Goal: Task Accomplishment & Management: Complete application form

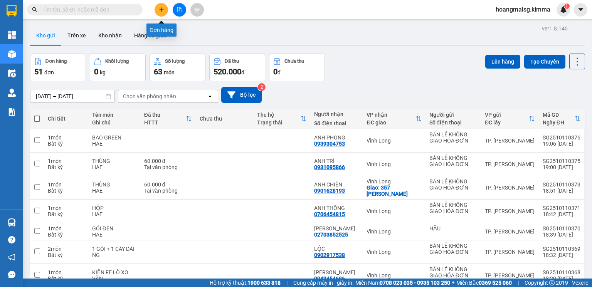
click at [165, 10] on button at bounding box center [160, 9] width 13 height 13
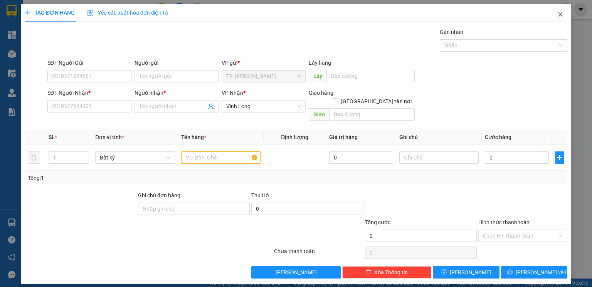
click at [563, 16] on span "Close" at bounding box center [560, 15] width 22 height 22
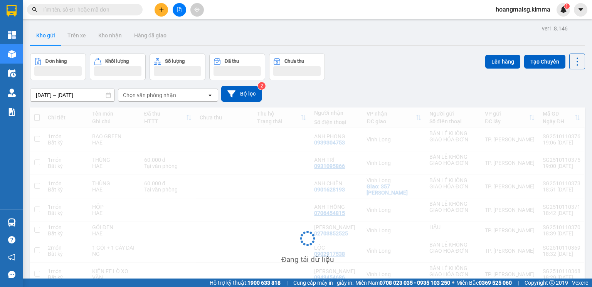
click at [118, 16] on div "Kết quả tìm kiếm ( 0 ) Bộ lọc Ngày tạo đơn gần nhất No Data" at bounding box center [75, 9] width 150 height 13
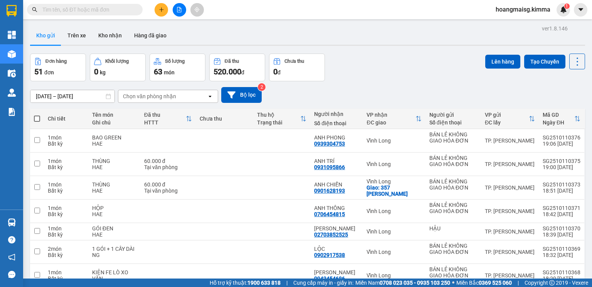
click at [118, 10] on input "text" at bounding box center [87, 9] width 91 height 8
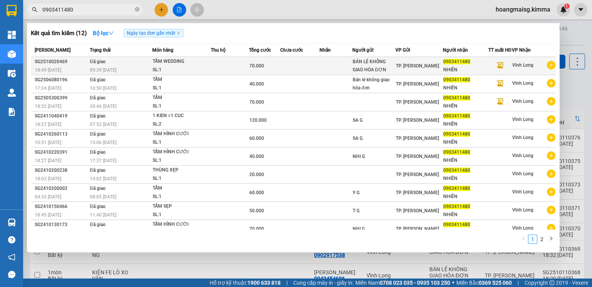
type input "0903411480"
click at [149, 66] on td "Đã giao 09:39 - 04/10" at bounding box center [120, 66] width 64 height 18
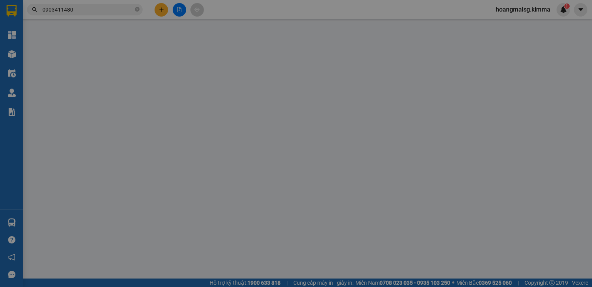
type input "BÁN LẺ KHÔNG GIAO HÓA ĐƠN"
type input "0903411480"
type input "NHIÊN"
type input "70.000"
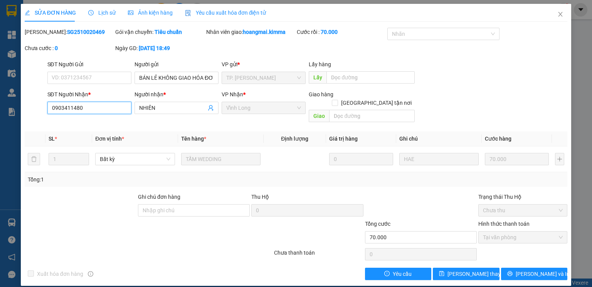
click at [106, 109] on input "0903411480" at bounding box center [89, 108] width 84 height 12
click at [566, 16] on span "Close" at bounding box center [560, 15] width 22 height 22
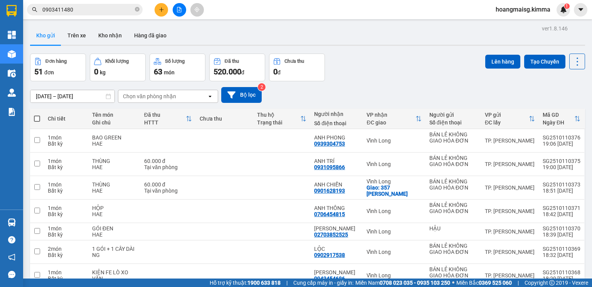
click at [162, 4] on button at bounding box center [160, 9] width 13 height 13
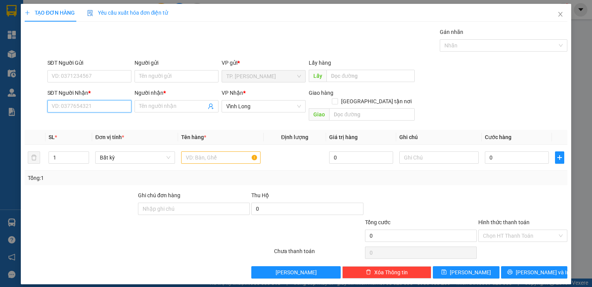
click at [102, 103] on input "SĐT Người Nhận *" at bounding box center [89, 106] width 84 height 12
paste input "0903411480"
type input "0903411480"
click at [95, 120] on div "0903411480 - NHIÊN" at bounding box center [89, 121] width 75 height 8
type input "NHIÊN"
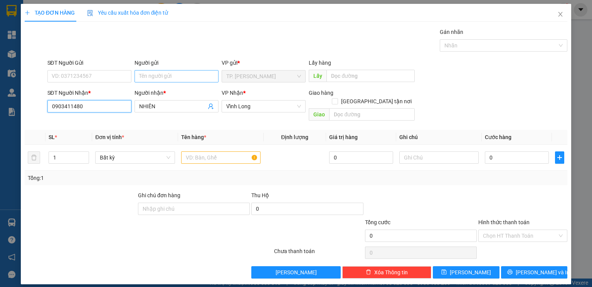
type input "0903411480"
click at [160, 79] on input "Người gửi" at bounding box center [176, 76] width 84 height 12
type input "BÁN"
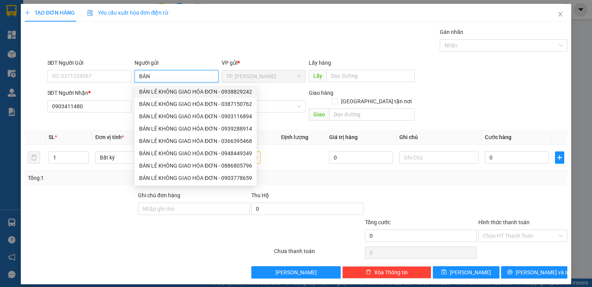
click at [194, 92] on div "BÁN LẺ KHÔNG GIAO HÓA ĐƠN - 0938829242" at bounding box center [195, 91] width 113 height 8
type input "0938829242"
type input "BÁN LẺ KHÔNG GIAO HÓA ĐƠN"
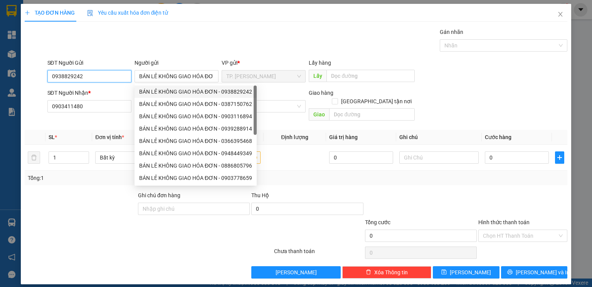
click at [97, 79] on input "0938829242" at bounding box center [89, 76] width 84 height 12
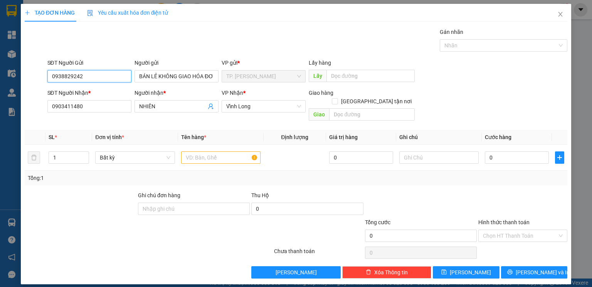
click at [97, 79] on input "0938829242" at bounding box center [89, 76] width 84 height 12
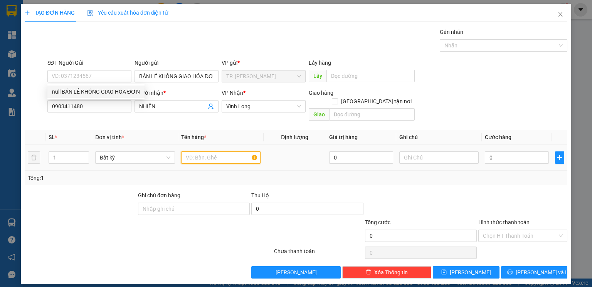
click at [216, 151] on input "text" at bounding box center [220, 157] width 79 height 12
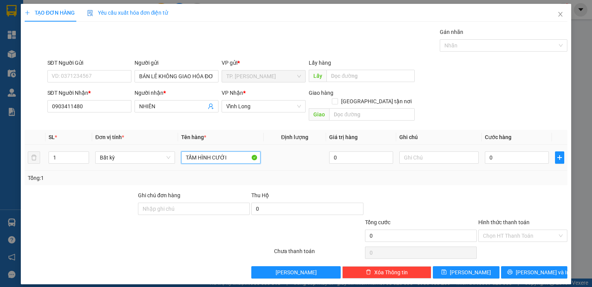
type input "TẤM HÌNH CƯỚI"
type input "TÍN"
click at [526, 266] on button "Lưu và In" at bounding box center [534, 272] width 67 height 12
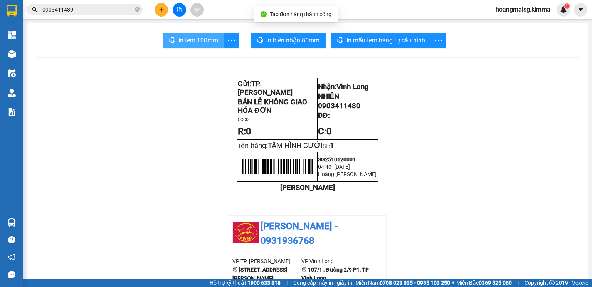
click at [185, 37] on span "In tem 100mm" at bounding box center [198, 40] width 40 height 10
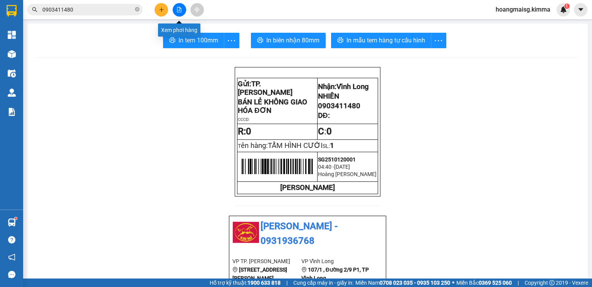
click at [177, 9] on icon "file-add" at bounding box center [179, 9] width 4 height 5
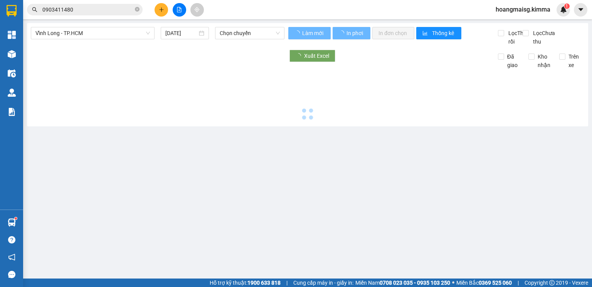
type input "12/10/2025"
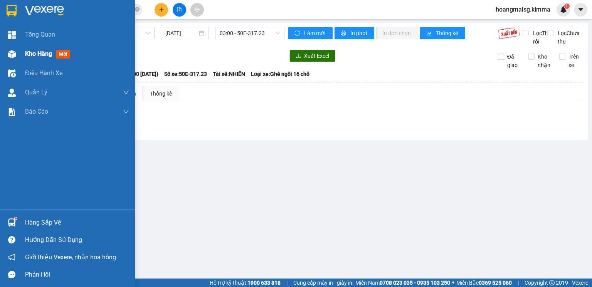
click at [13, 55] on img at bounding box center [12, 54] width 8 height 8
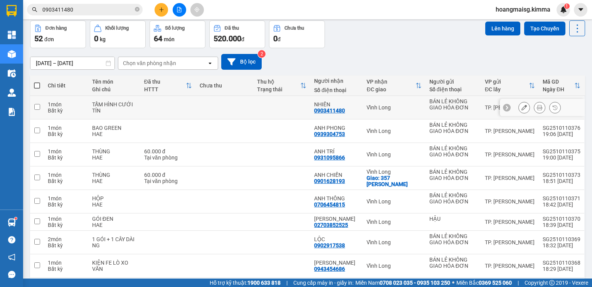
scroll to position [112, 0]
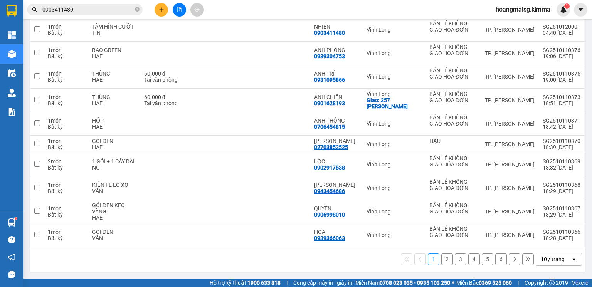
drag, startPoint x: 551, startPoint y: 265, endPoint x: 547, endPoint y: 256, distance: 9.1
click at [551, 263] on div "10 / trang" at bounding box center [553, 259] width 35 height 12
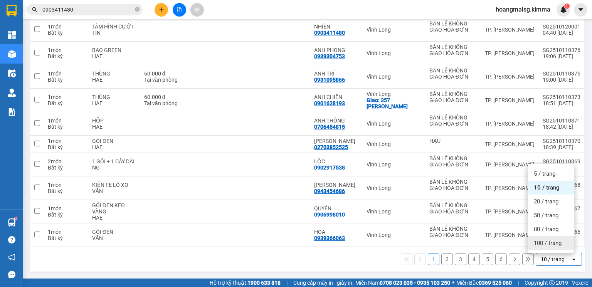
click at [547, 244] on span "100 / trang" at bounding box center [547, 243] width 28 height 8
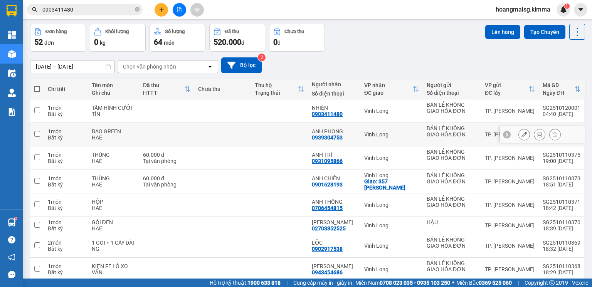
scroll to position [0, 0]
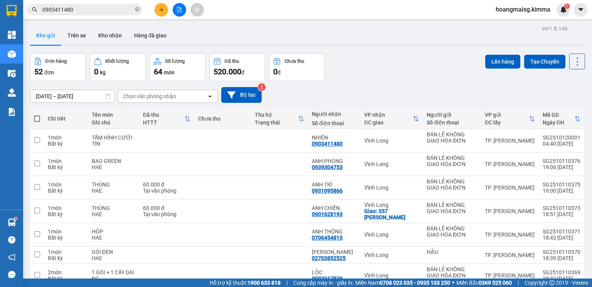
click at [38, 118] on span at bounding box center [37, 119] width 6 height 6
click at [37, 115] on input "checkbox" at bounding box center [37, 115] width 0 height 0
checkbox input "true"
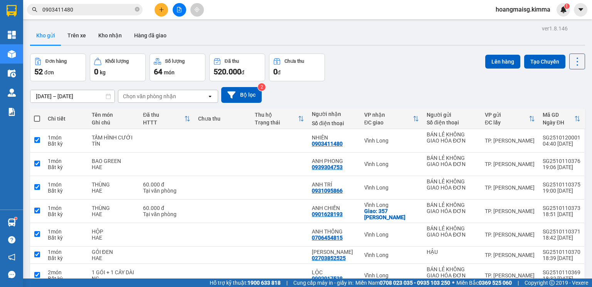
checkbox input "true"
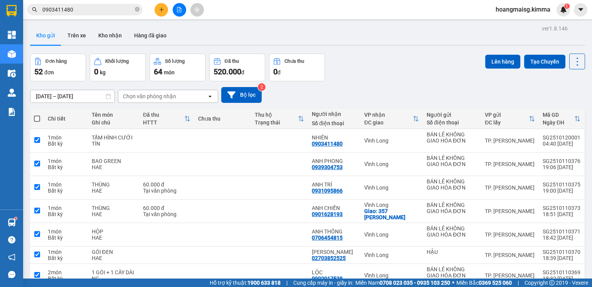
checkbox input "true"
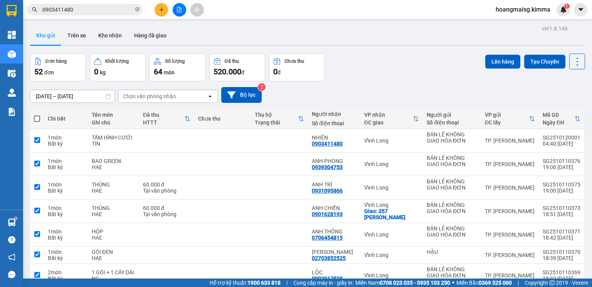
checkbox input "true"
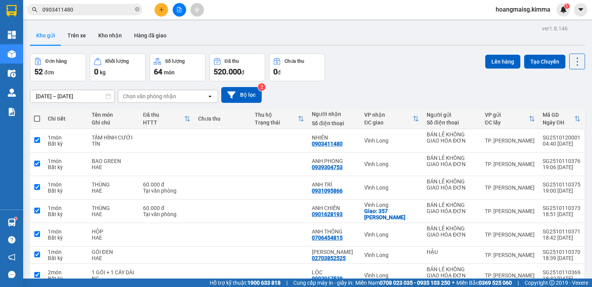
checkbox input "true"
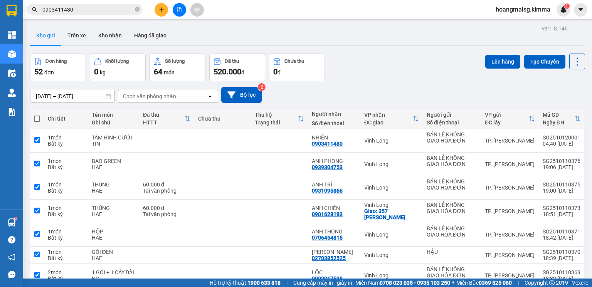
checkbox input "true"
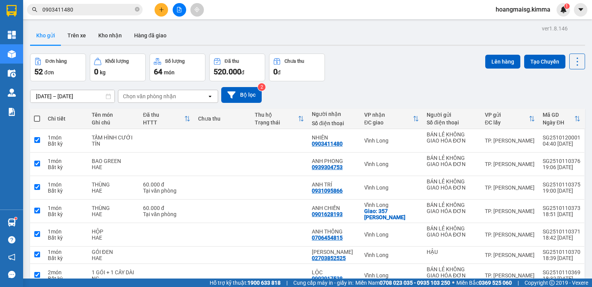
checkbox input "true"
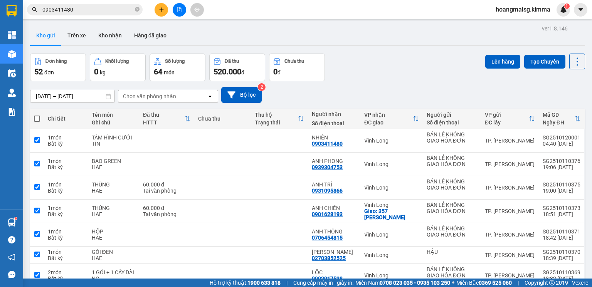
checkbox input "true"
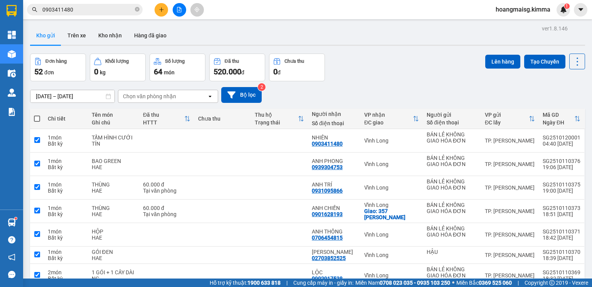
checkbox input "true"
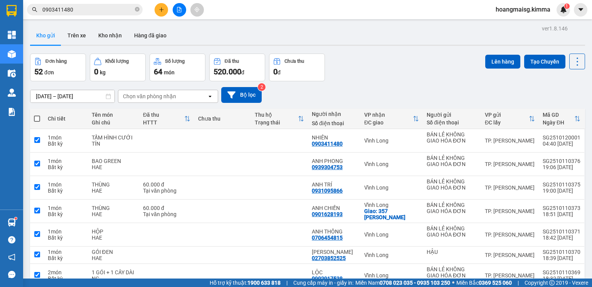
checkbox input "true"
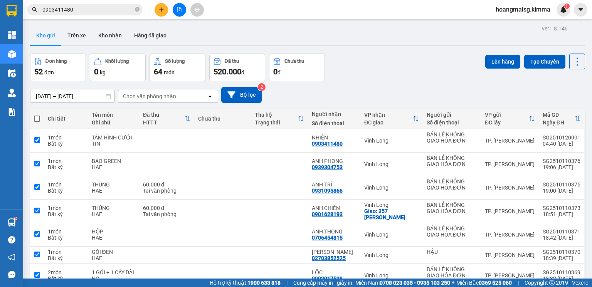
checkbox input "true"
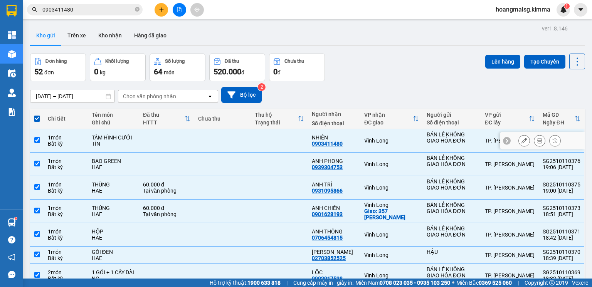
click at [35, 142] on input "checkbox" at bounding box center [37, 140] width 6 height 6
checkbox input "false"
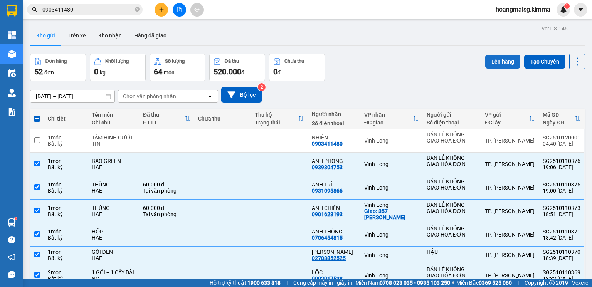
click at [489, 65] on button "Lên hàng" at bounding box center [502, 62] width 35 height 14
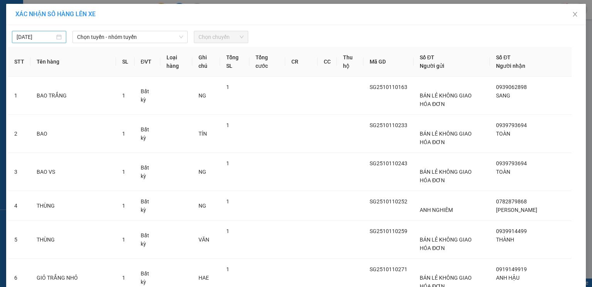
click at [43, 38] on input "12/10/2025" at bounding box center [36, 37] width 38 height 8
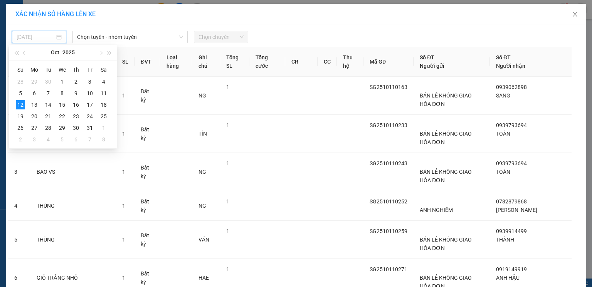
type input "12/10/2025"
click at [15, 107] on td "12" at bounding box center [20, 105] width 14 height 12
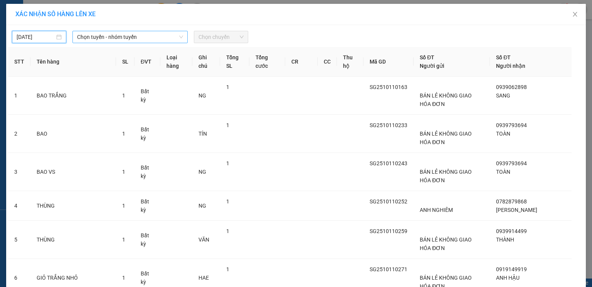
click at [121, 37] on span "Chọn tuyến - nhóm tuyến" at bounding box center [130, 37] width 106 height 12
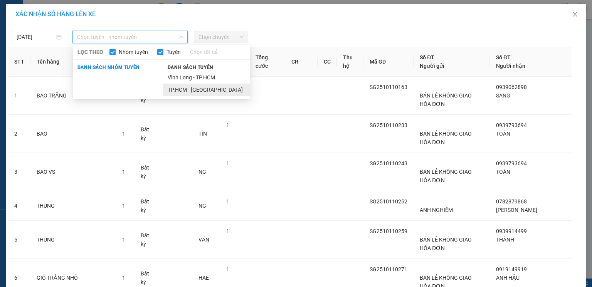
click at [181, 91] on li "TP.HCM - Vĩnh Long" at bounding box center [206, 90] width 87 height 12
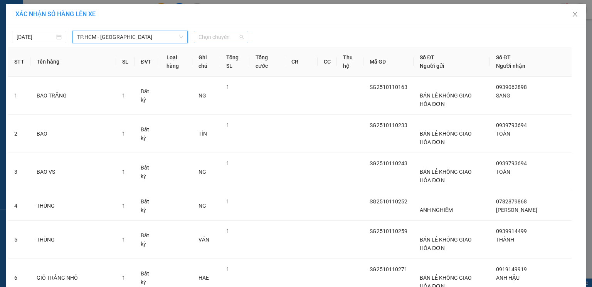
click at [228, 40] on span "Chọn chuyến" at bounding box center [220, 37] width 45 height 12
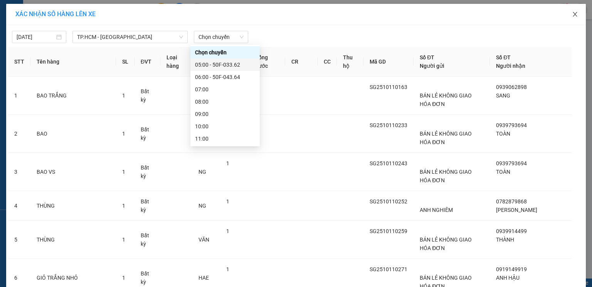
click at [572, 17] on icon "close" at bounding box center [575, 14] width 6 height 6
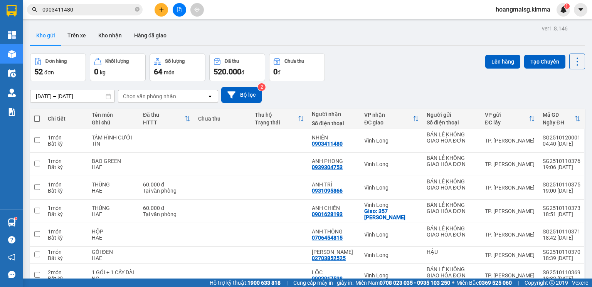
click at [39, 118] on span at bounding box center [37, 119] width 6 height 6
click at [37, 115] on input "checkbox" at bounding box center [37, 115] width 0 height 0
checkbox input "true"
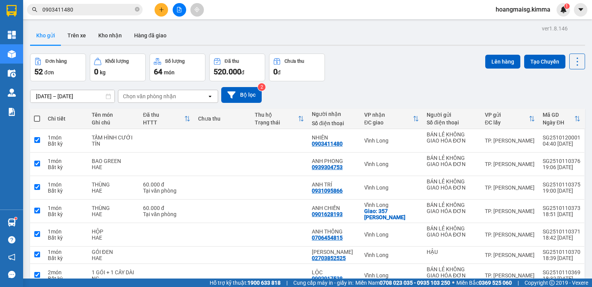
checkbox input "true"
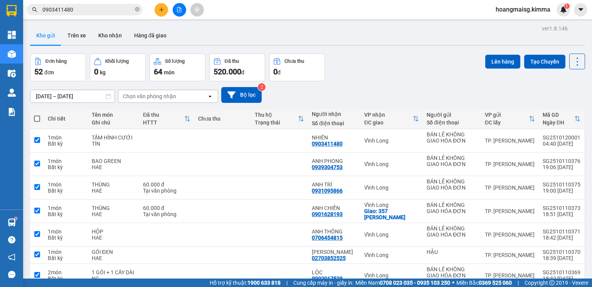
checkbox input "true"
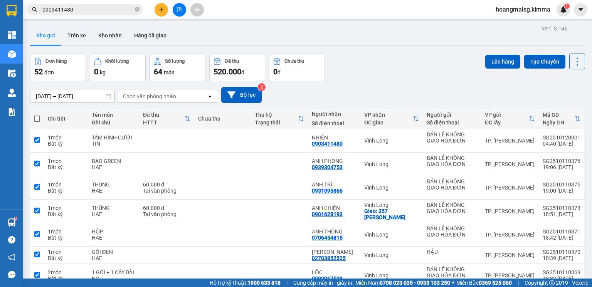
checkbox input "true"
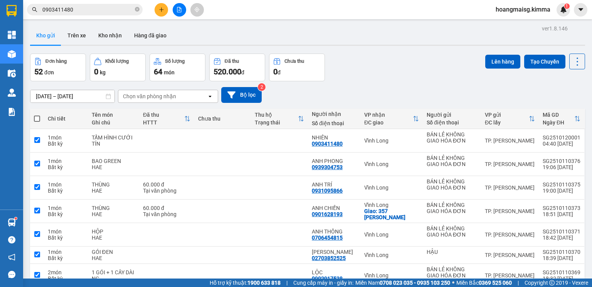
checkbox input "true"
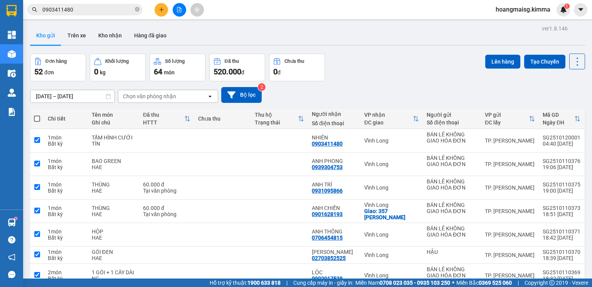
checkbox input "true"
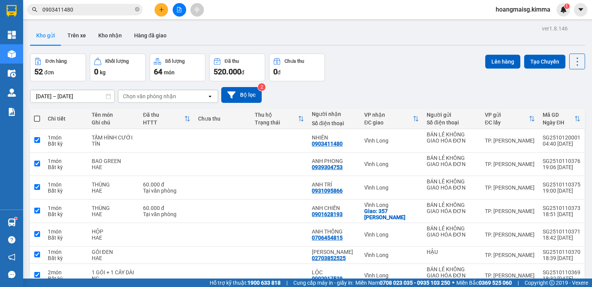
checkbox input "true"
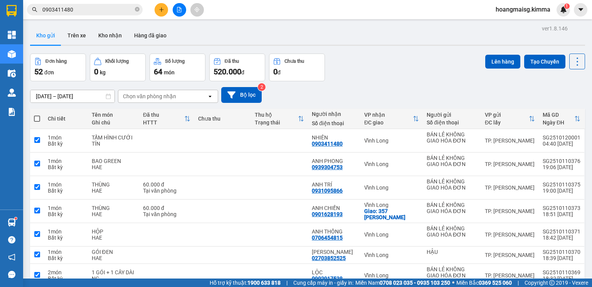
checkbox input "true"
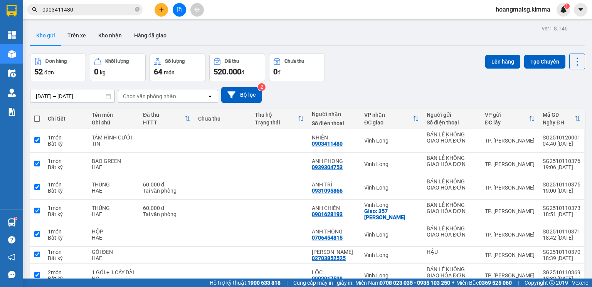
checkbox input "true"
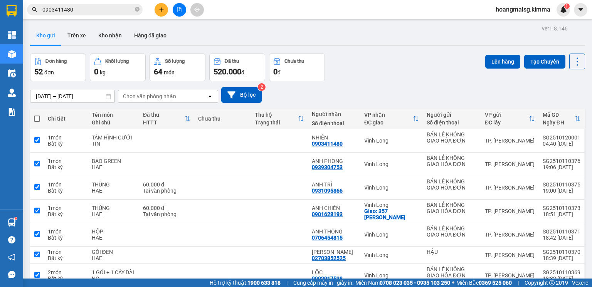
checkbox input "true"
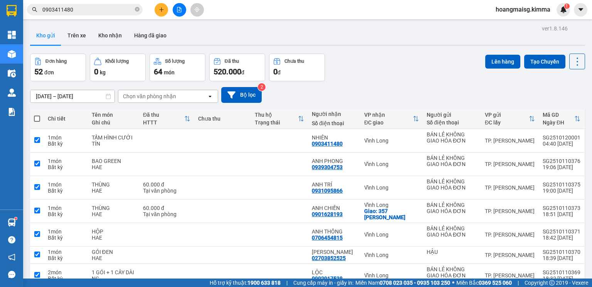
checkbox input "true"
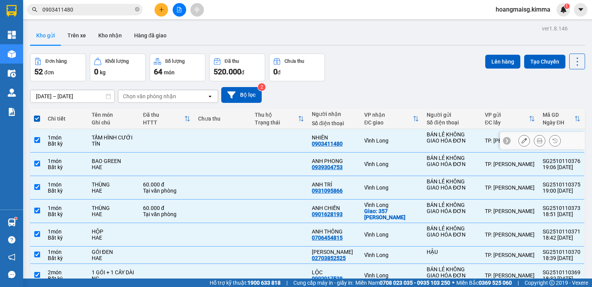
click at [35, 141] on input "checkbox" at bounding box center [37, 140] width 6 height 6
checkbox input "false"
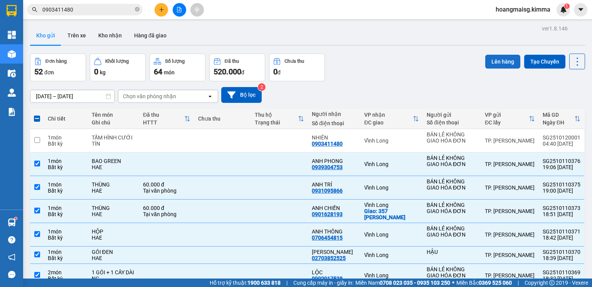
click at [501, 62] on button "Lên hàng" at bounding box center [502, 62] width 35 height 14
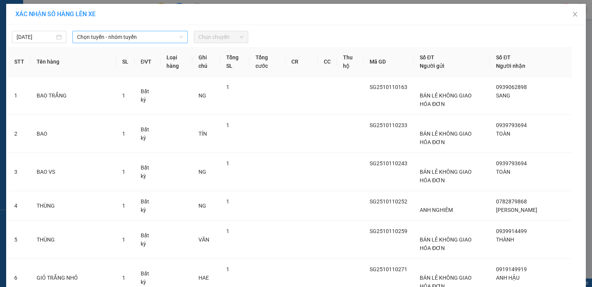
click at [93, 40] on span "Chọn tuyến - nhóm tuyến" at bounding box center [130, 37] width 106 height 12
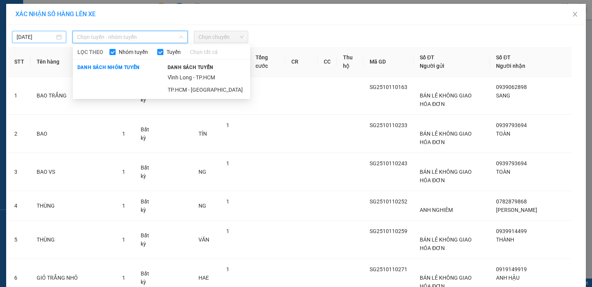
click at [34, 39] on input "11/10/2025" at bounding box center [36, 37] width 38 height 8
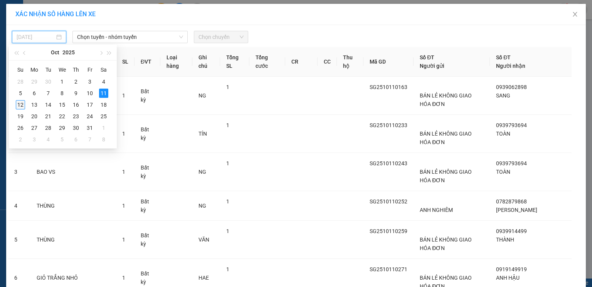
click at [20, 102] on div "12" at bounding box center [20, 104] width 9 height 9
type input "12/10/2025"
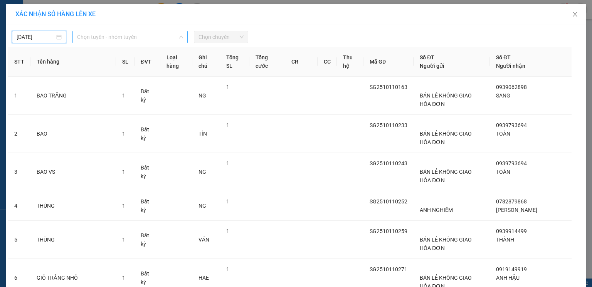
click at [130, 37] on span "Chọn tuyến - nhóm tuyến" at bounding box center [130, 37] width 106 height 12
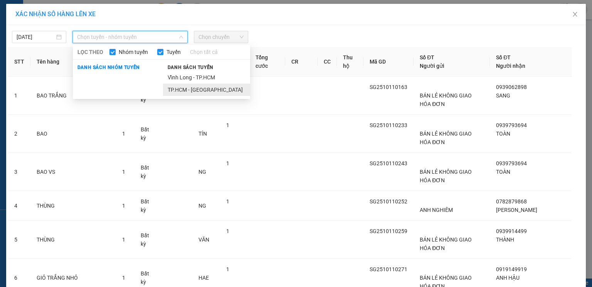
click at [174, 91] on li "TP.HCM - Vĩnh Long" at bounding box center [206, 90] width 87 height 12
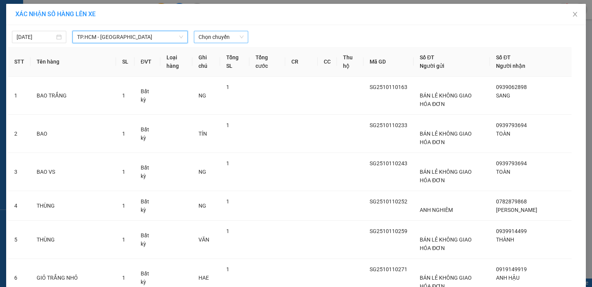
click at [216, 40] on span "Chọn chuyến" at bounding box center [220, 37] width 45 height 12
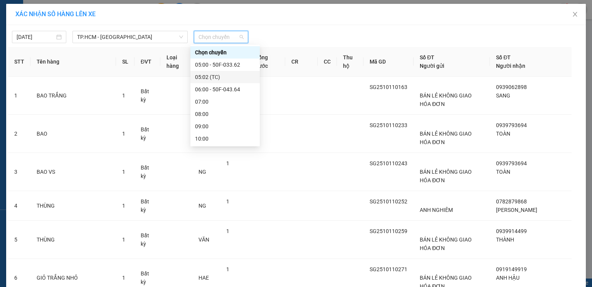
click at [219, 77] on div "05:02 (TC)" at bounding box center [225, 77] width 60 height 8
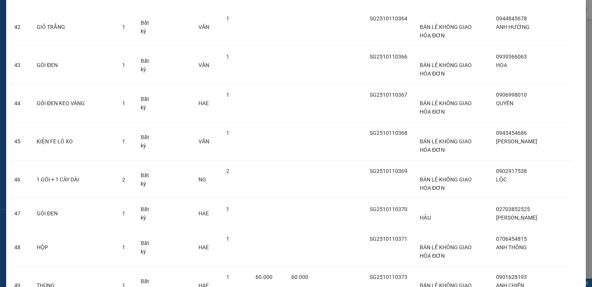
scroll to position [1745, 0]
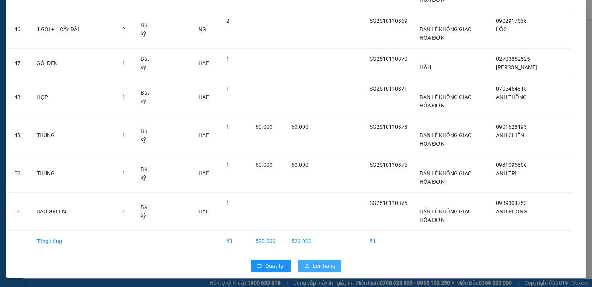
click at [315, 265] on span "Lên hàng" at bounding box center [324, 265] width 22 height 8
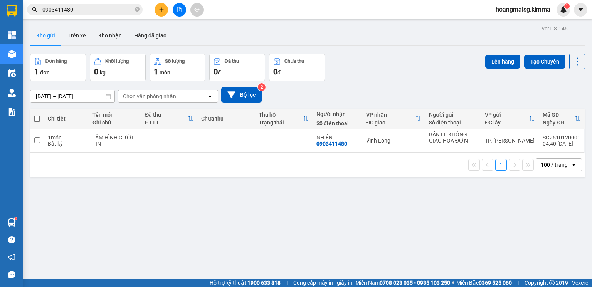
click at [186, 11] on div at bounding box center [179, 9] width 58 height 13
click at [179, 12] on button at bounding box center [179, 9] width 13 height 13
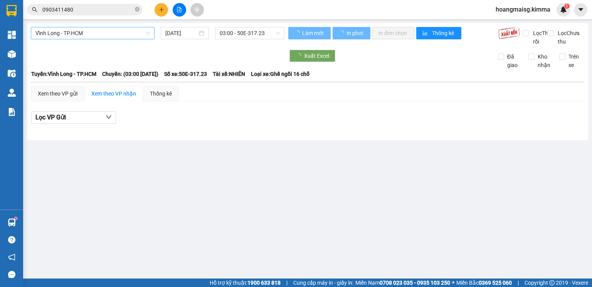
click at [128, 34] on span "Vĩnh Long - TP.HCM" at bounding box center [92, 33] width 114 height 12
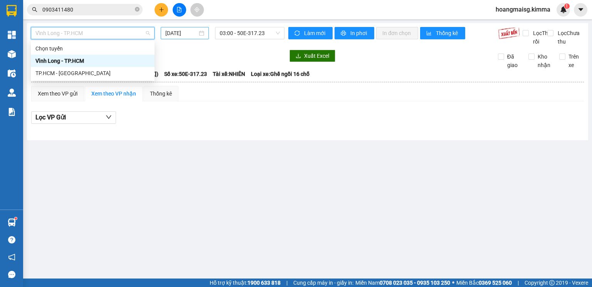
click at [188, 35] on input "12/10/2025" at bounding box center [181, 33] width 32 height 8
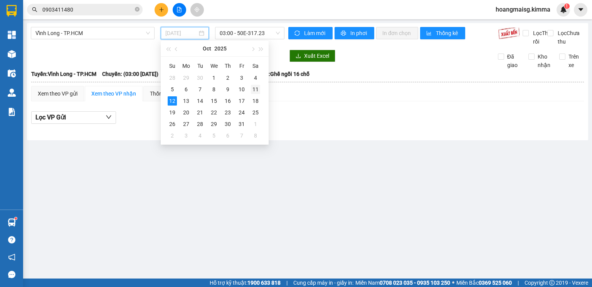
click at [253, 91] on div "11" at bounding box center [255, 89] width 9 height 9
type input "11/10/2025"
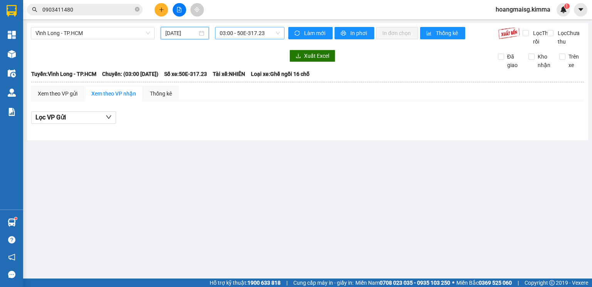
click at [246, 31] on span "03:00 - 50E-317.23" at bounding box center [250, 33] width 60 height 12
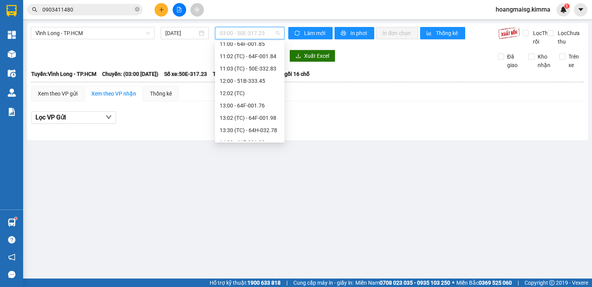
scroll to position [296, 0]
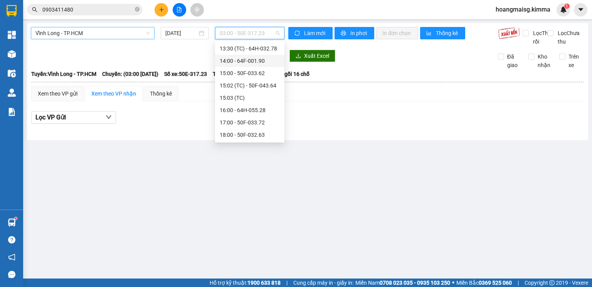
click at [69, 36] on span "Vĩnh Long - TP.HCM" at bounding box center [92, 33] width 114 height 12
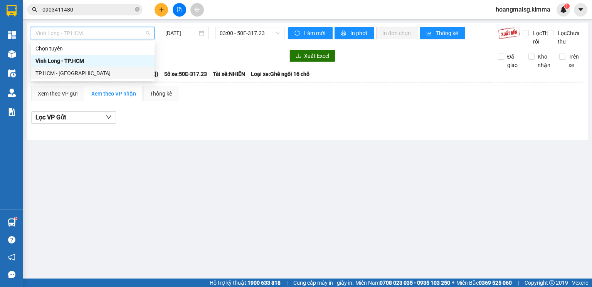
drag, startPoint x: 67, startPoint y: 74, endPoint x: 81, endPoint y: 66, distance: 16.2
click at [74, 71] on div "TP.HCM - Vĩnh Long" at bounding box center [92, 73] width 114 height 8
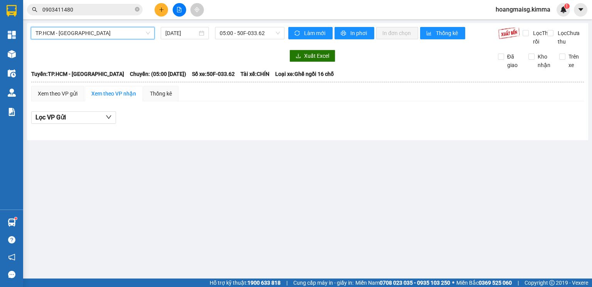
drag, startPoint x: 162, startPoint y: 40, endPoint x: 171, endPoint y: 36, distance: 9.8
click at [163, 40] on div "TP.HCM - Vĩnh Long TP.HCM - Vĩnh Long 12/10/2025 05:00 - 50F-033.62" at bounding box center [157, 36] width 253 height 19
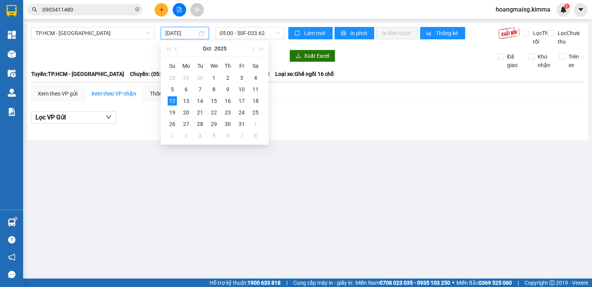
drag, startPoint x: 173, startPoint y: 35, endPoint x: 182, endPoint y: 80, distance: 45.3
click at [173, 37] on input "12/10/2025" at bounding box center [181, 33] width 32 height 8
click at [253, 88] on div "11" at bounding box center [255, 89] width 9 height 9
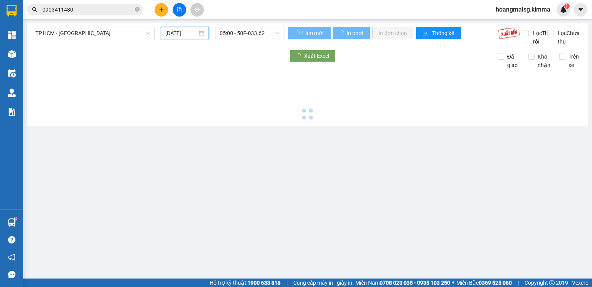
type input "11/10/2025"
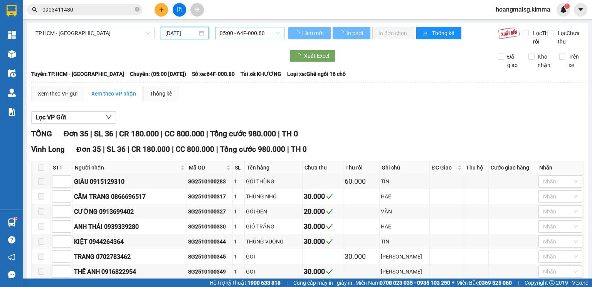
click at [258, 35] on span "05:00 - 64F-000.80" at bounding box center [250, 33] width 60 height 12
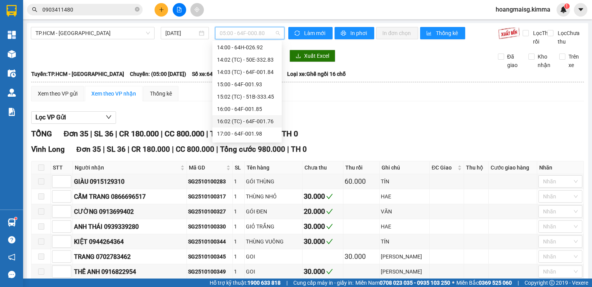
scroll to position [283, 0]
click at [253, 133] on div "19:00 - 64F-001.90" at bounding box center [247, 135] width 60 height 8
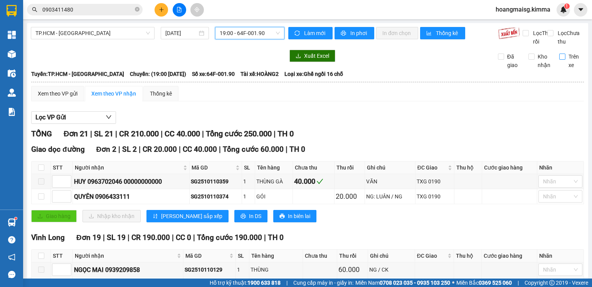
click at [565, 69] on span "Trên xe" at bounding box center [574, 60] width 19 height 17
click at [561, 60] on input "Trên xe" at bounding box center [562, 57] width 6 height 6
checkbox input "true"
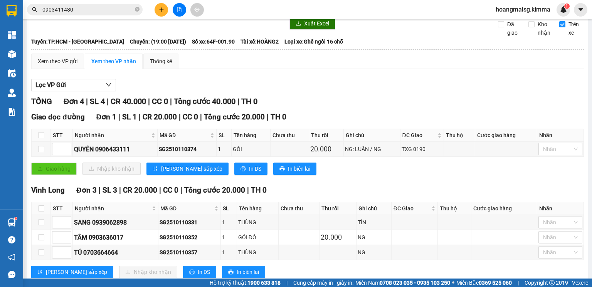
scroll to position [62, 0]
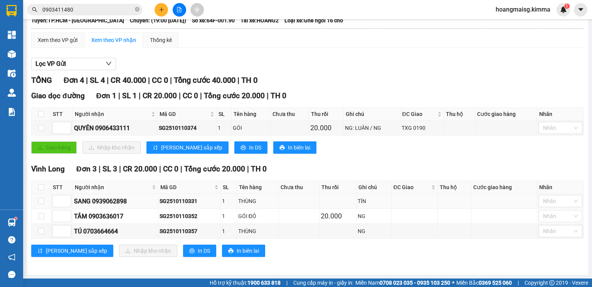
click at [173, 202] on div "SG2510110331" at bounding box center [189, 201] width 60 height 8
copy div "SG2510110331"
click at [108, 17] on div "Kết quả tìm kiếm ( 12 ) Bộ lọc Ngày tạo đơn gần nhất Mã ĐH Trạng thái Món hàng …" at bounding box center [296, 9] width 592 height 19
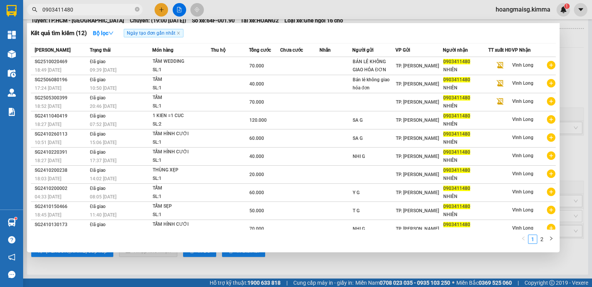
click at [108, 13] on input "0903411480" at bounding box center [87, 9] width 91 height 8
paste input "SG2510110331"
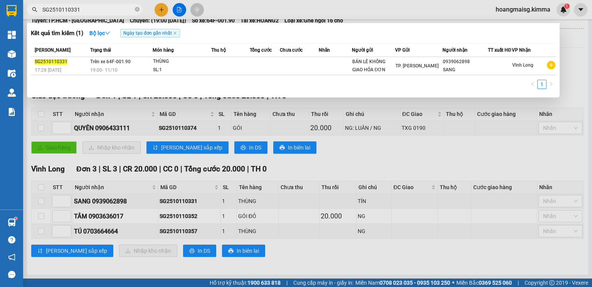
type input "SG2510110331"
click at [337, 162] on div at bounding box center [296, 143] width 592 height 287
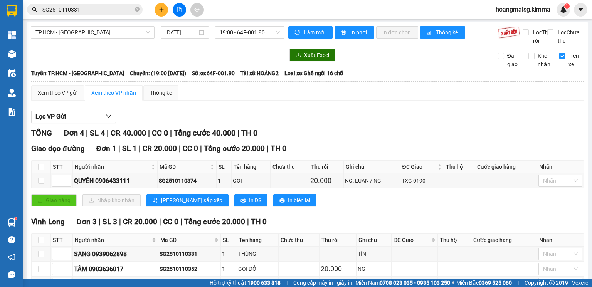
scroll to position [0, 0]
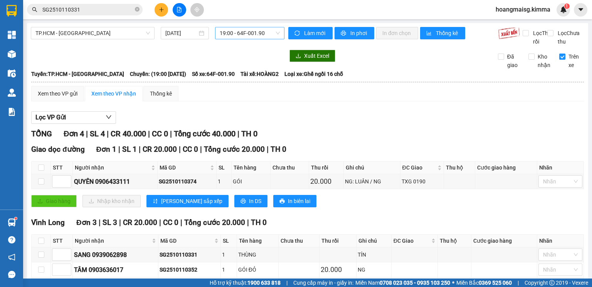
click at [232, 34] on span "19:00 - 64F-001.90" at bounding box center [250, 33] width 60 height 12
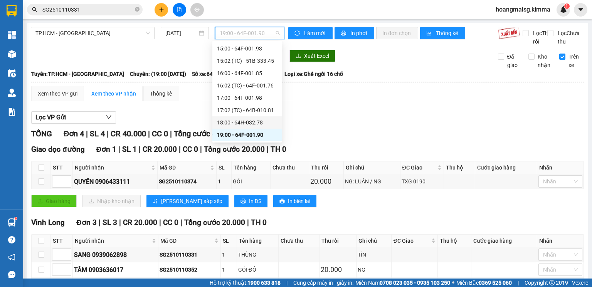
click at [256, 122] on div "18:00 - 64H-032.78" at bounding box center [247, 122] width 60 height 8
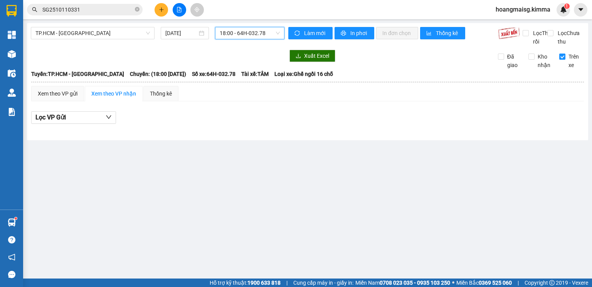
click at [244, 36] on span "18:00 - 64H-032.78" at bounding box center [250, 33] width 60 height 12
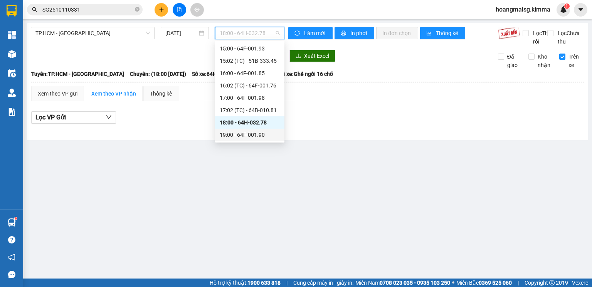
click at [233, 132] on div "19:00 - 64F-001.90" at bounding box center [250, 135] width 60 height 8
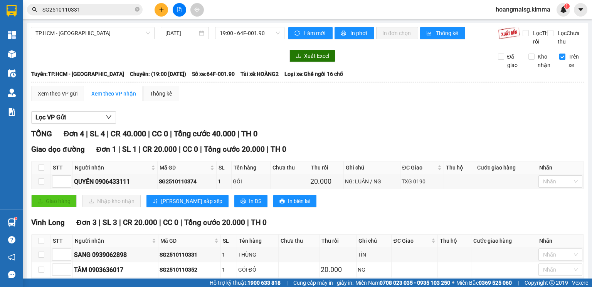
click at [566, 67] on span "Trên xe" at bounding box center [574, 60] width 19 height 17
click at [565, 60] on input "Trên xe" at bounding box center [562, 57] width 6 height 6
checkbox input "false"
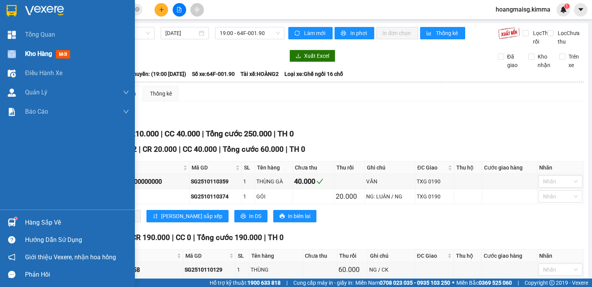
drag, startPoint x: 20, startPoint y: 45, endPoint x: 16, endPoint y: 50, distance: 6.8
click at [16, 50] on div "Kho hàng mới" at bounding box center [67, 53] width 135 height 19
click at [16, 50] on div at bounding box center [11, 53] width 13 height 13
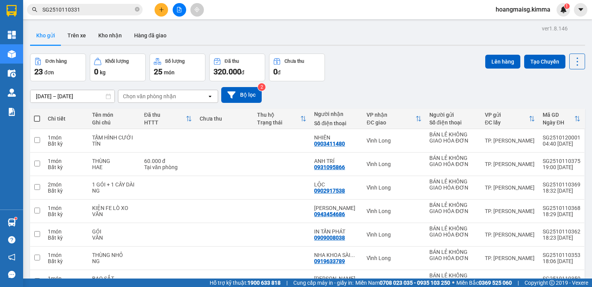
click at [38, 120] on span at bounding box center [37, 119] width 6 height 6
click at [37, 115] on input "checkbox" at bounding box center [37, 115] width 0 height 0
checkbox input "true"
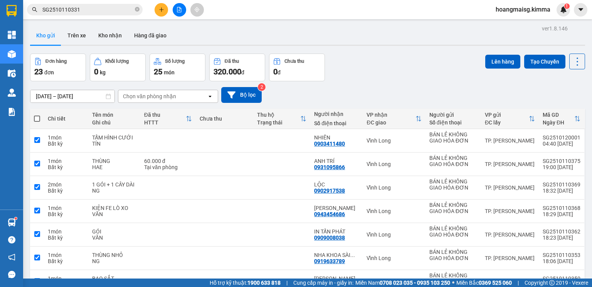
checkbox input "true"
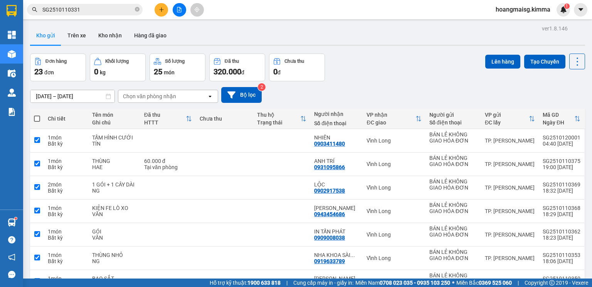
checkbox input "true"
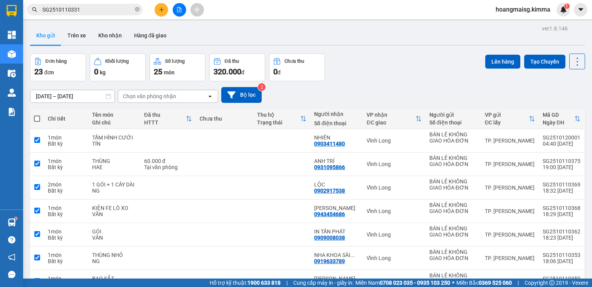
checkbox input "true"
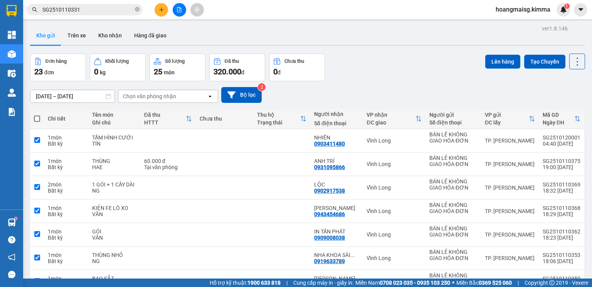
checkbox input "true"
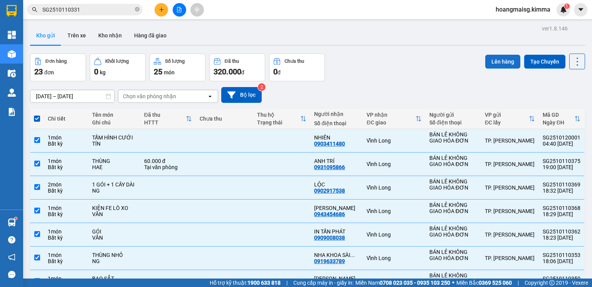
click at [500, 62] on button "Lên hàng" at bounding box center [502, 62] width 35 height 14
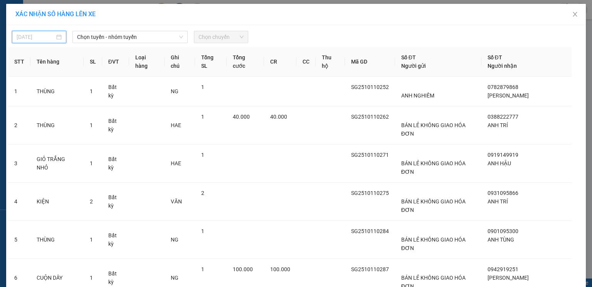
click at [38, 40] on input "11/10/2025" at bounding box center [36, 37] width 38 height 8
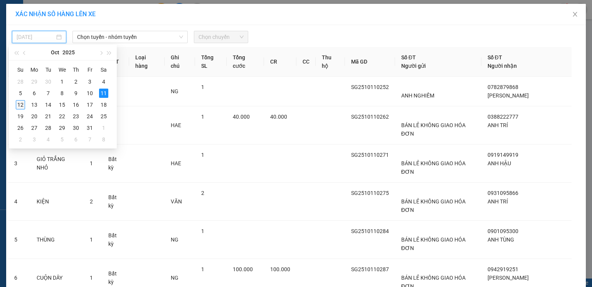
click at [20, 105] on div "12" at bounding box center [20, 104] width 9 height 9
type input "12/10/2025"
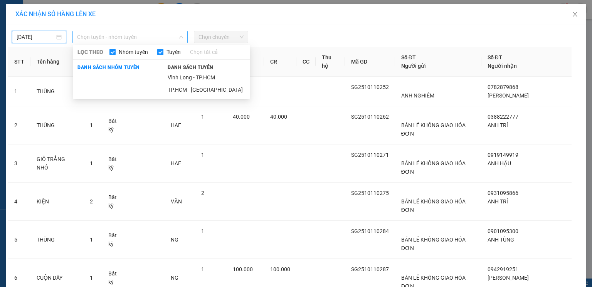
click at [103, 39] on span "Chọn tuyến - nhóm tuyến" at bounding box center [130, 37] width 106 height 12
click at [177, 89] on li "TP.HCM - Vĩnh Long" at bounding box center [206, 90] width 87 height 12
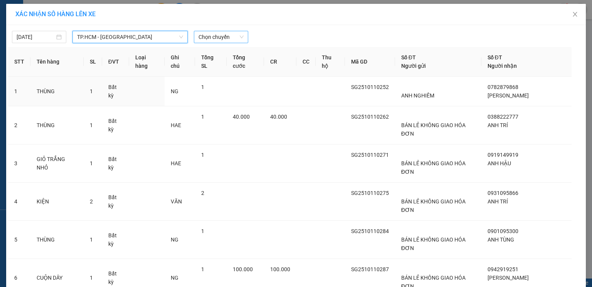
click at [206, 34] on span "Chọn chuyến" at bounding box center [220, 37] width 45 height 12
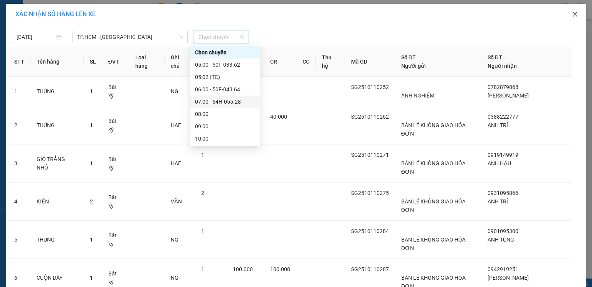
click at [565, 16] on span "Close" at bounding box center [575, 15] width 22 height 22
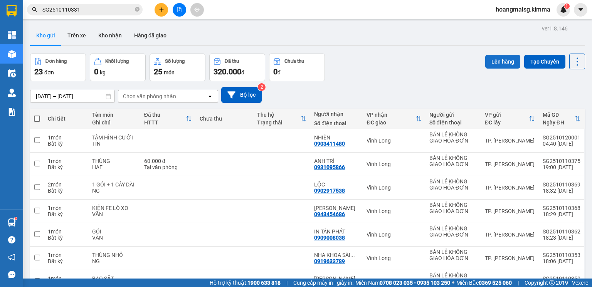
click at [496, 61] on button "Lên hàng" at bounding box center [502, 62] width 35 height 14
click at [39, 121] on span at bounding box center [37, 119] width 6 height 6
click at [37, 115] on input "checkbox" at bounding box center [37, 115] width 0 height 0
checkbox input "true"
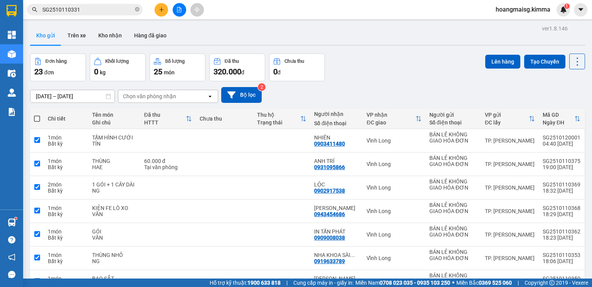
checkbox input "true"
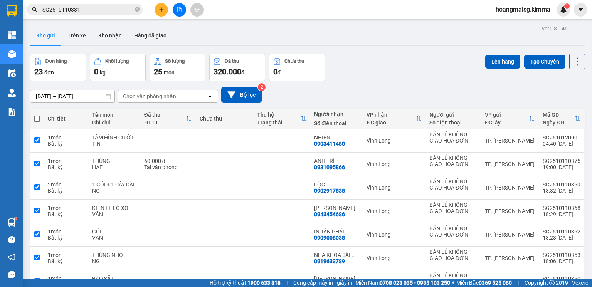
checkbox input "true"
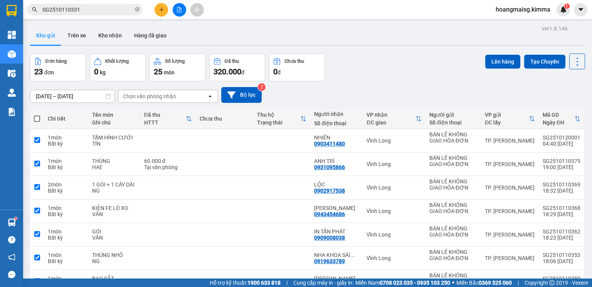
checkbox input "true"
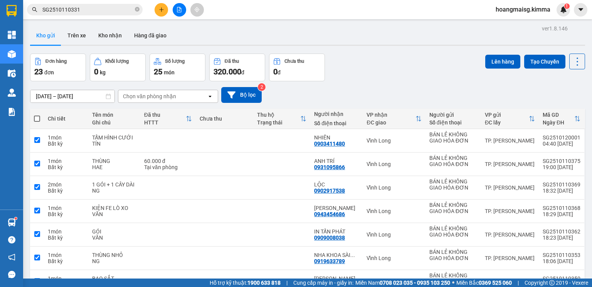
checkbox input "true"
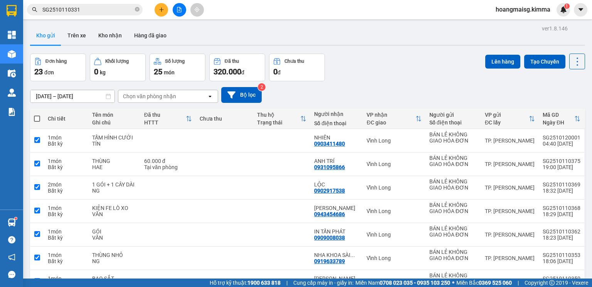
checkbox input "true"
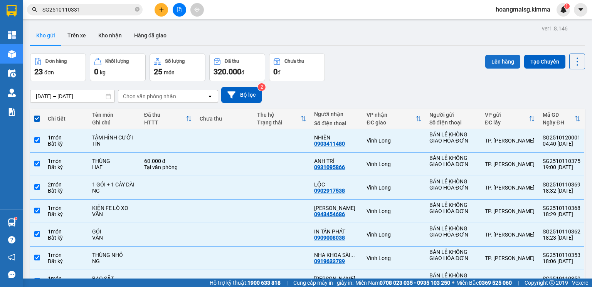
click at [487, 60] on button "Lên hàng" at bounding box center [502, 62] width 35 height 14
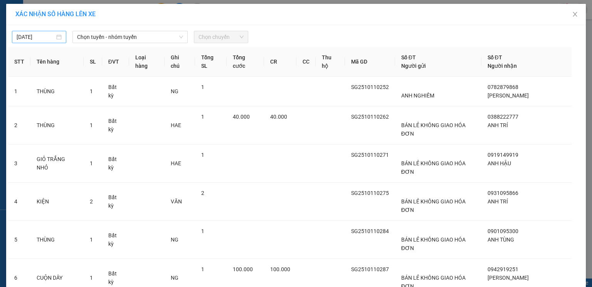
click at [42, 42] on div "11/10/2025" at bounding box center [39, 37] width 54 height 12
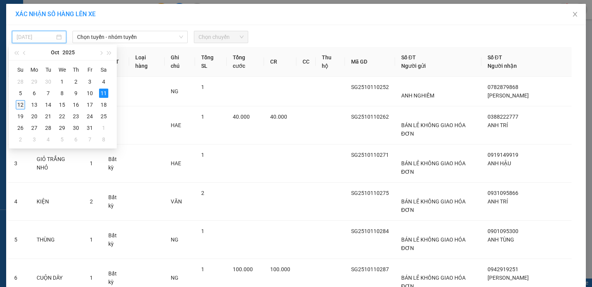
click at [27, 102] on td "12" at bounding box center [20, 105] width 14 height 12
type input "12/10/2025"
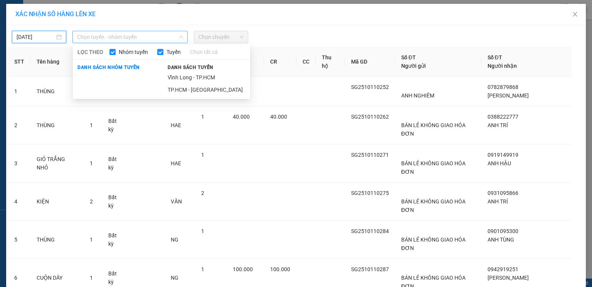
click at [103, 38] on span "Chọn tuyến - nhóm tuyến" at bounding box center [130, 37] width 106 height 12
click at [185, 92] on li "TP.HCM - Vĩnh Long" at bounding box center [206, 90] width 87 height 12
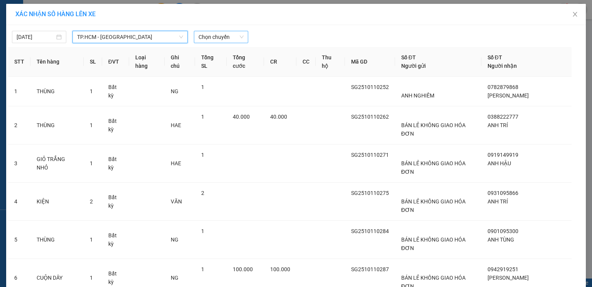
click at [230, 40] on span "Chọn chuyến" at bounding box center [220, 37] width 45 height 12
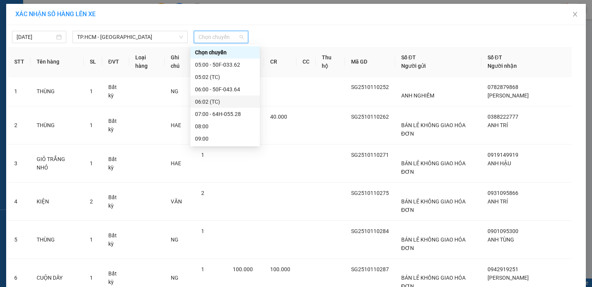
click at [215, 98] on div "06:02 (TC)" at bounding box center [225, 101] width 60 height 8
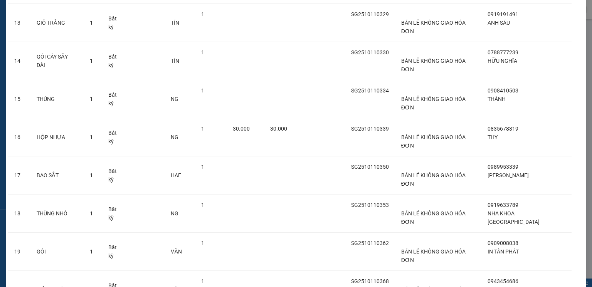
scroll to position [533, 0]
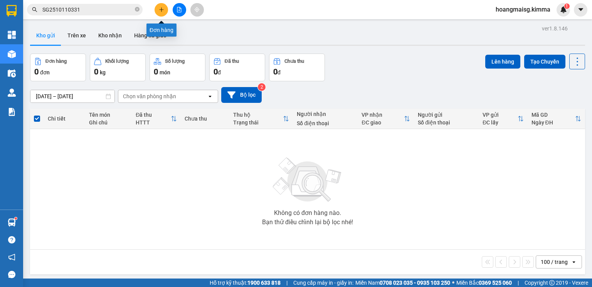
click at [162, 10] on icon "plus" at bounding box center [161, 9] width 5 height 5
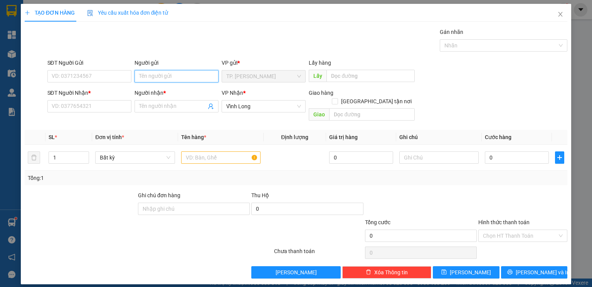
click at [163, 78] on input "Người gửi" at bounding box center [176, 76] width 84 height 12
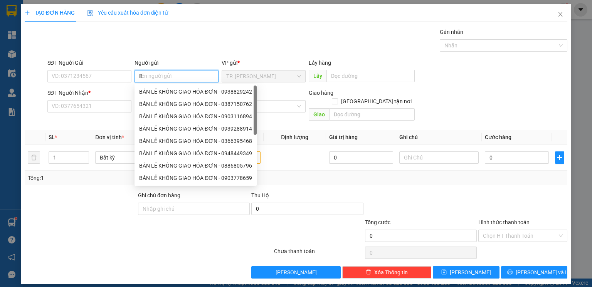
type input "BÁ"
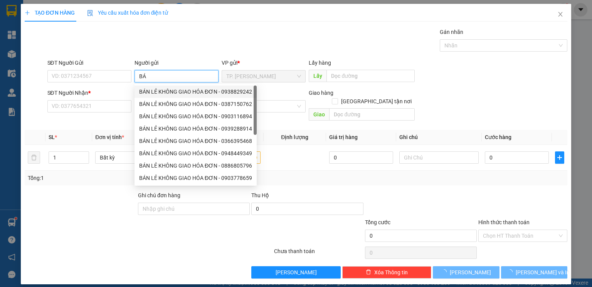
click at [169, 92] on div "BÁN LẺ KHÔNG GIAO HÓA ĐƠN - 0938829242 BÁN LẺ KHÔNG GIAO HÓA ĐƠN - 0387150762 B…" at bounding box center [195, 146] width 122 height 123
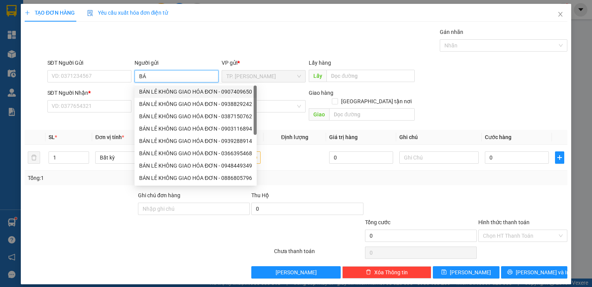
click at [173, 97] on div "BÁN LẺ KHÔNG GIAO HÓA ĐƠN - 0907409650" at bounding box center [195, 91] width 122 height 12
type input "0907409650"
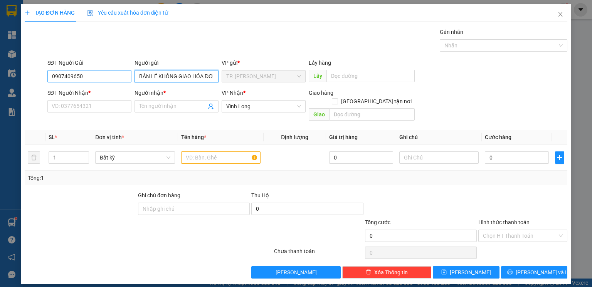
type input "BÁN LẺ KHÔNG GIAO HÓA ĐƠN"
click at [98, 82] on input "0907409650" at bounding box center [89, 76] width 84 height 12
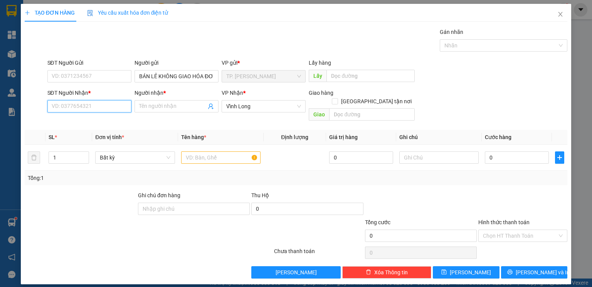
click at [116, 106] on input "SĐT Người Nhận *" at bounding box center [89, 106] width 84 height 12
drag, startPoint x: 102, startPoint y: 124, endPoint x: 194, endPoint y: 147, distance: 95.0
click at [103, 124] on div "0972272304 - NGUYÊN" at bounding box center [89, 121] width 75 height 8
type input "0972272304"
type input "NGUYÊN"
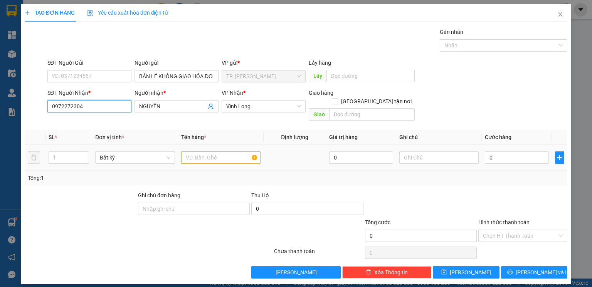
type input "0972272304"
click at [208, 151] on input "text" at bounding box center [220, 157] width 79 height 12
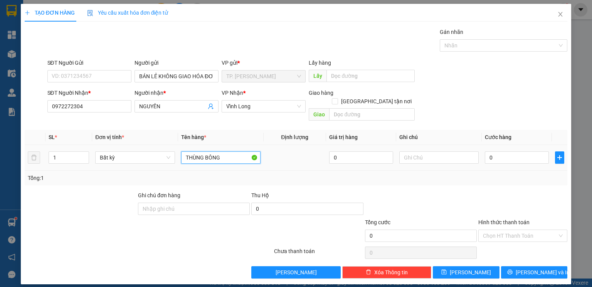
type input "THÙNG BÔNG"
type input "TÍN"
click at [514, 266] on button "Lưu và In" at bounding box center [534, 272] width 67 height 12
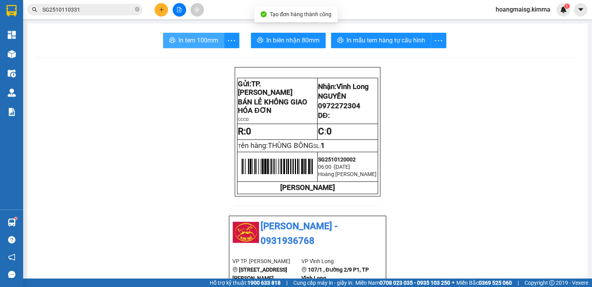
drag, startPoint x: 198, startPoint y: 40, endPoint x: 205, endPoint y: 34, distance: 9.1
click at [201, 38] on span "In tem 100mm" at bounding box center [198, 40] width 40 height 10
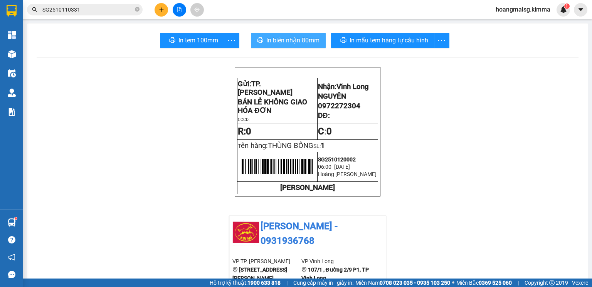
click at [277, 34] on button "In biên nhận 80mm" at bounding box center [288, 40] width 75 height 15
click at [163, 11] on icon "plus" at bounding box center [161, 9] width 5 height 5
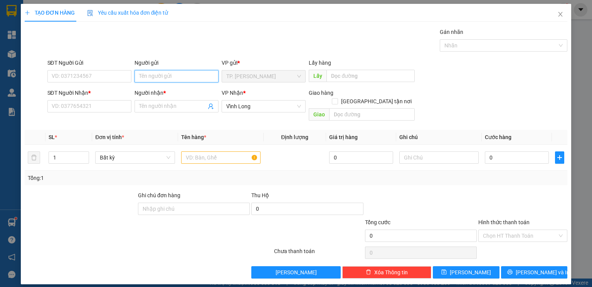
click at [167, 77] on input "Người gửi" at bounding box center [176, 76] width 84 height 12
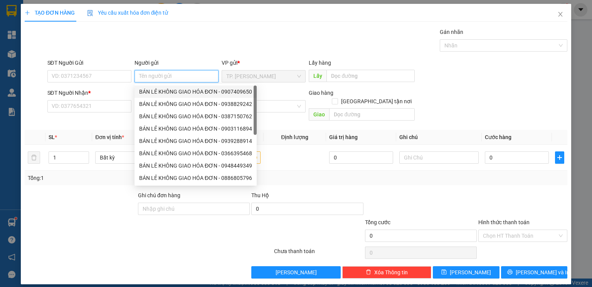
drag, startPoint x: 171, startPoint y: 90, endPoint x: 136, endPoint y: 85, distance: 35.4
click at [171, 88] on div "BÁN LẺ KHÔNG GIAO HÓA ĐƠN - 0907409650" at bounding box center [195, 91] width 113 height 8
type input "0907409650"
type input "BÁN LẺ KHÔNG GIAO HÓA ĐƠN"
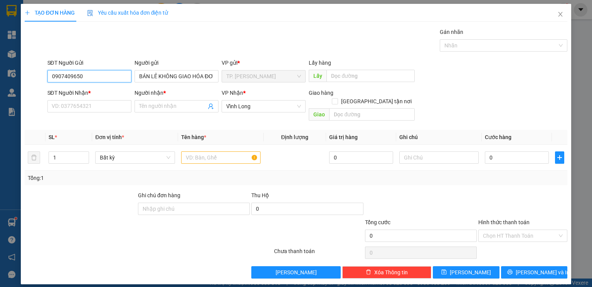
click at [105, 77] on input "0907409650" at bounding box center [89, 76] width 84 height 12
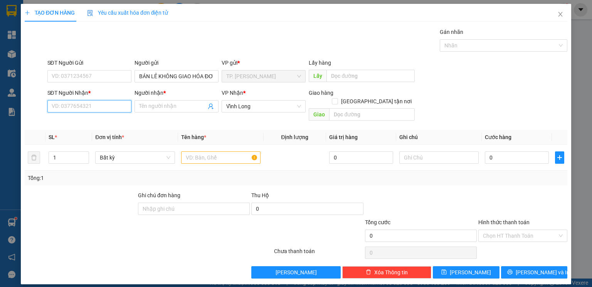
click at [97, 103] on input "SĐT Người Nhận *" at bounding box center [89, 106] width 84 height 12
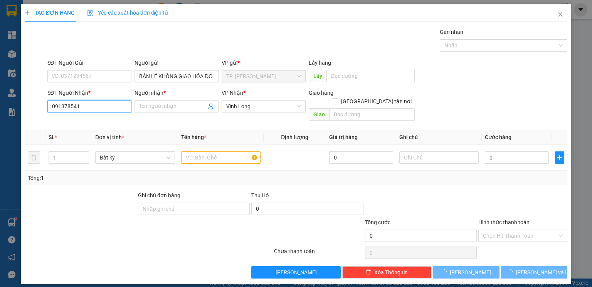
type input "0913785417"
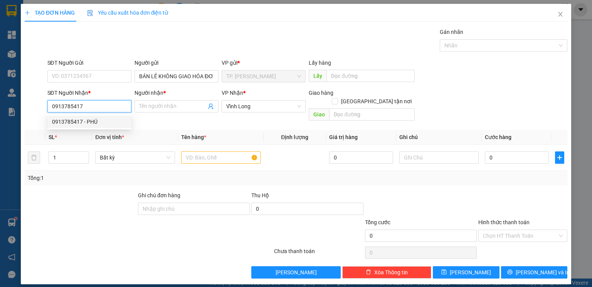
click at [103, 126] on div "0913785417 - PHÚ" at bounding box center [89, 122] width 84 height 12
type input "PHÚ"
type input "0913785417"
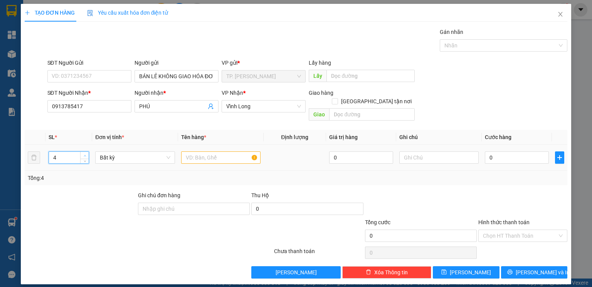
click at [83, 153] on span "up" at bounding box center [84, 155] width 5 height 5
click at [84, 154] on icon "up" at bounding box center [85, 155] width 3 height 3
click at [86, 158] on span "down" at bounding box center [84, 160] width 5 height 5
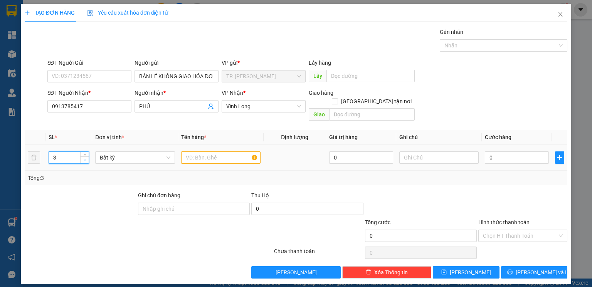
click at [86, 158] on span "down" at bounding box center [84, 160] width 5 height 5
type input "2"
click at [85, 156] on span "Decrease Value" at bounding box center [84, 159] width 8 height 7
click at [198, 151] on input "2 GOUIS" at bounding box center [220, 157] width 79 height 12
type input "2 GÓI TRẮNG (ĐỒ ĂN)"
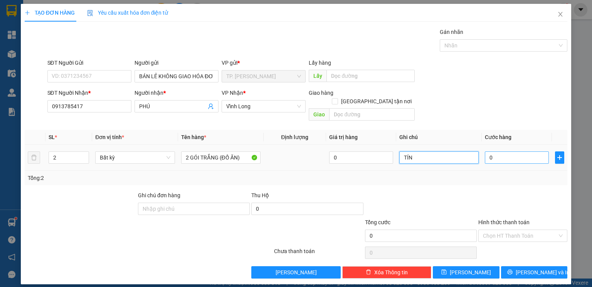
type input "TÍN"
click at [508, 154] on input "0" at bounding box center [516, 157] width 64 height 12
type input "06"
type input "6"
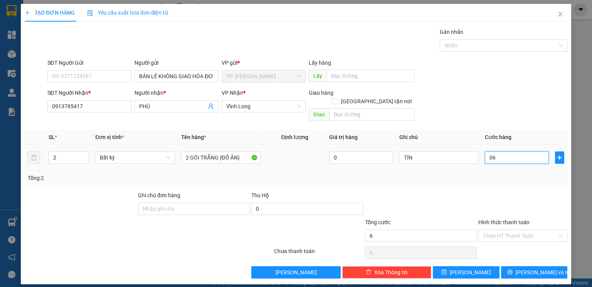
type input "060"
type input "60"
click at [513, 230] on input "Hình thức thanh toán" at bounding box center [520, 236] width 74 height 12
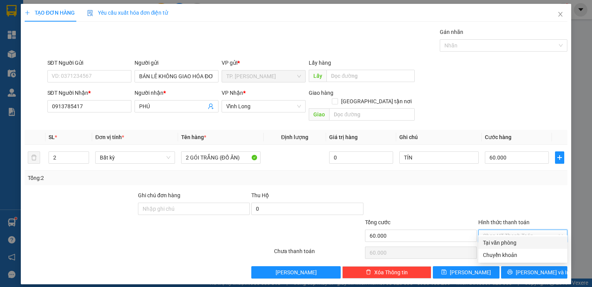
click at [514, 239] on div "Tại văn phòng" at bounding box center [523, 242] width 80 height 8
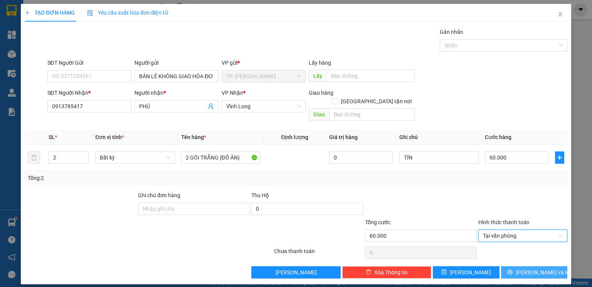
click at [524, 266] on button "Lưu và In" at bounding box center [534, 272] width 67 height 12
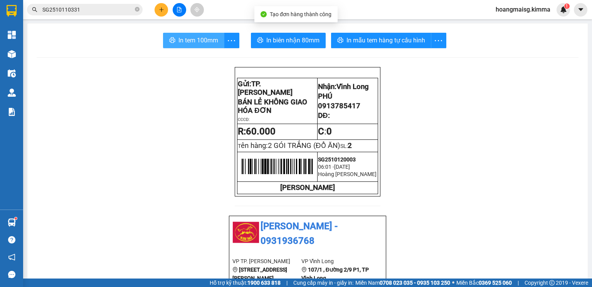
click at [200, 45] on span "In tem 100mm" at bounding box center [198, 40] width 40 height 10
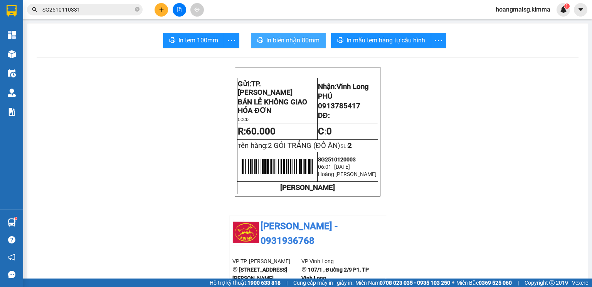
click at [312, 40] on span "In biên nhận 80mm" at bounding box center [292, 40] width 53 height 10
click at [162, 10] on icon "plus" at bounding box center [161, 9] width 4 height 0
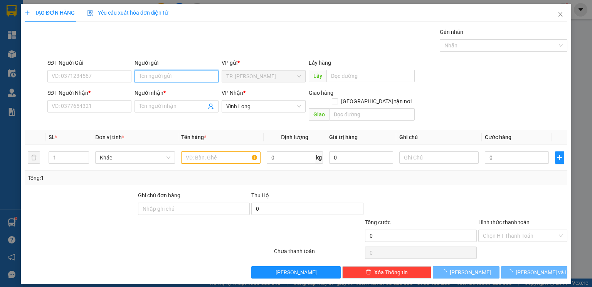
click at [150, 80] on input "Người gửi" at bounding box center [176, 76] width 84 height 12
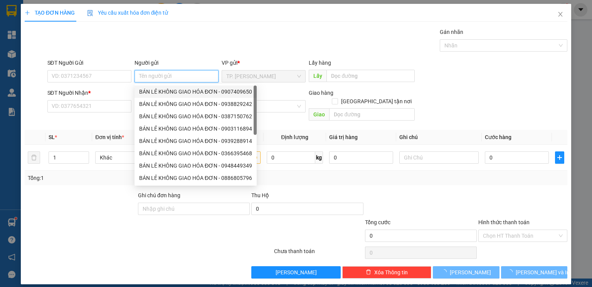
click at [166, 90] on div "BÁN LẺ KHÔNG GIAO HÓA ĐƠN - 0907409650" at bounding box center [195, 91] width 113 height 8
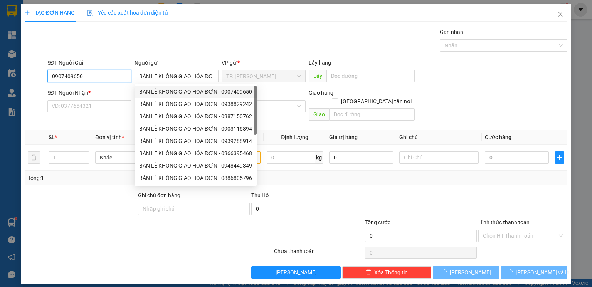
click at [94, 76] on input "0907409650" at bounding box center [89, 76] width 84 height 12
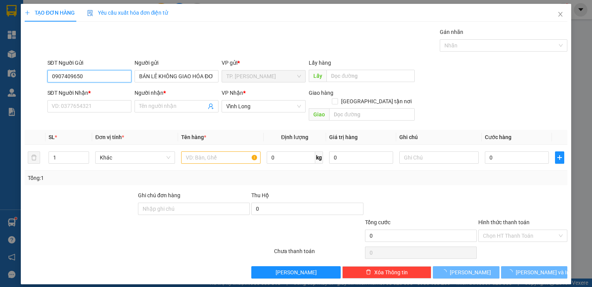
click at [94, 76] on input "0907409650" at bounding box center [89, 76] width 84 height 12
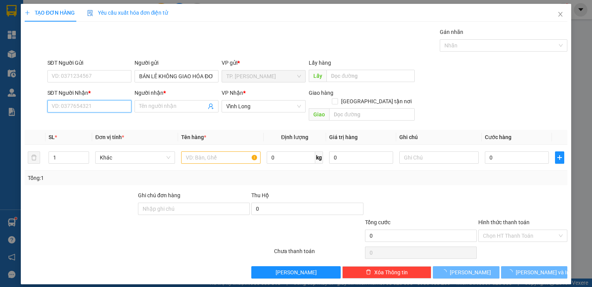
click at [82, 110] on input "SĐT Người Nhận *" at bounding box center [89, 106] width 84 height 12
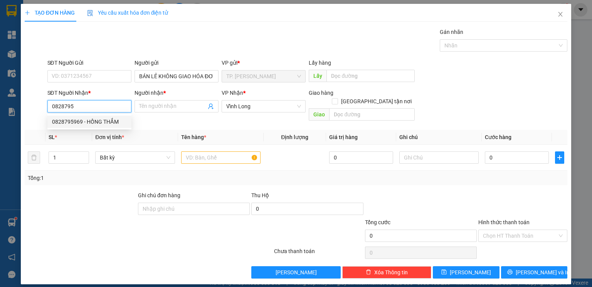
click at [106, 126] on div "0828795969 - HỒNG THẮM" at bounding box center [89, 122] width 84 height 12
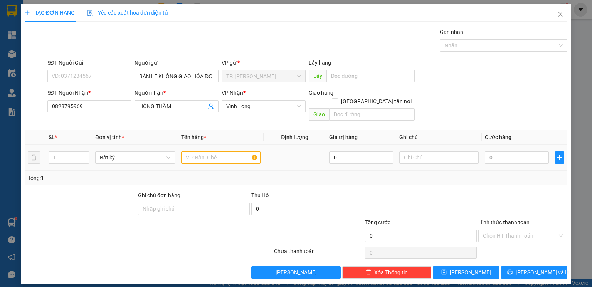
click at [229, 159] on td at bounding box center [220, 158] width 85 height 26
click at [230, 151] on input "text" at bounding box center [220, 157] width 79 height 12
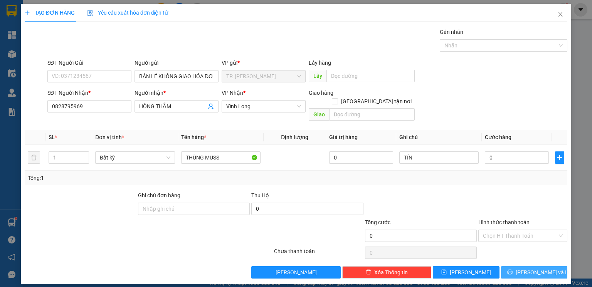
click at [543, 268] on span "Lưu và In" at bounding box center [542, 272] width 54 height 8
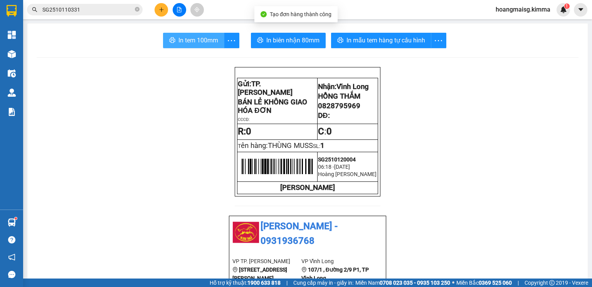
click at [208, 44] on span "In tem 100mm" at bounding box center [198, 40] width 40 height 10
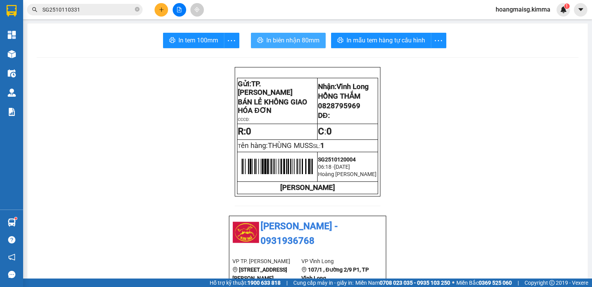
click at [284, 39] on span "In biên nhận 80mm" at bounding box center [292, 40] width 53 height 10
click at [165, 7] on button at bounding box center [160, 9] width 13 height 13
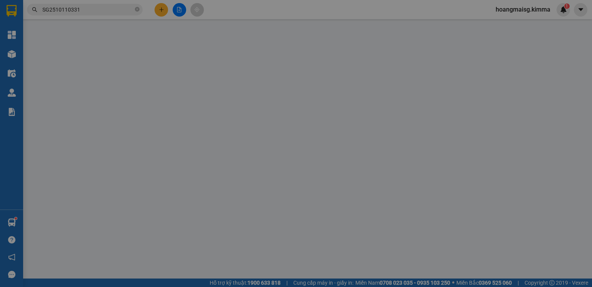
click at [164, 10] on div "Yêu cầu xuất hóa đơn điện tử" at bounding box center [127, 12] width 81 height 8
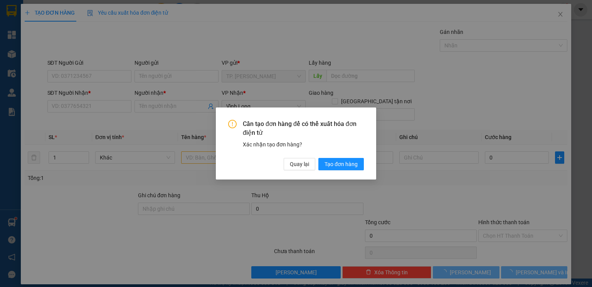
click at [285, 166] on button "Quay lại" at bounding box center [299, 164] width 32 height 12
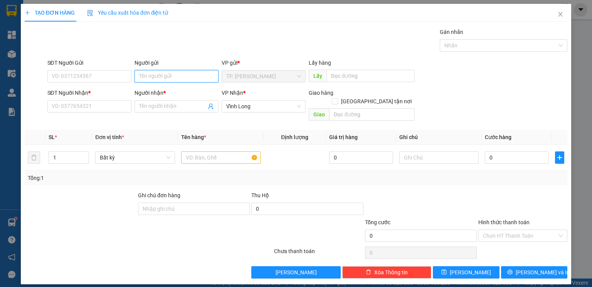
click at [188, 77] on input "Người gửi" at bounding box center [176, 76] width 84 height 12
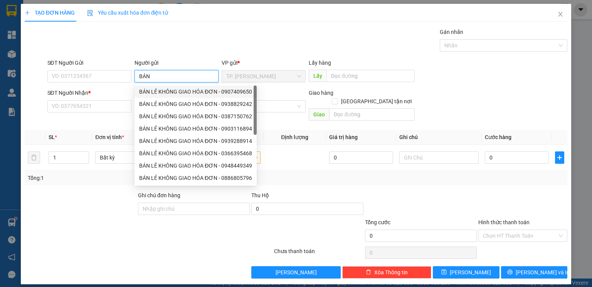
click at [151, 97] on div "BÁN LẺ KHÔNG GIAO HÓA ĐƠN - 0907409650" at bounding box center [195, 91] width 122 height 12
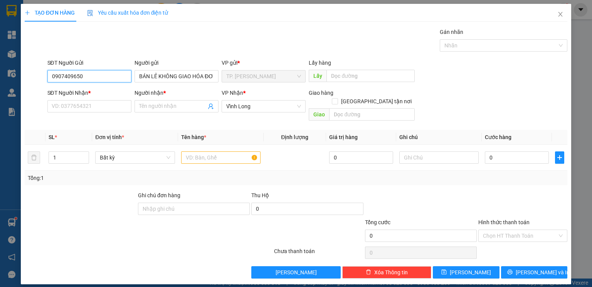
drag, startPoint x: 50, startPoint y: 80, endPoint x: 20, endPoint y: 84, distance: 30.7
click at [22, 84] on div "TẠO ĐƠN HÀNG Yêu cầu xuất hóa đơn điện tử Transit Pickup Surcharge Ids Transit …" at bounding box center [296, 144] width 550 height 280
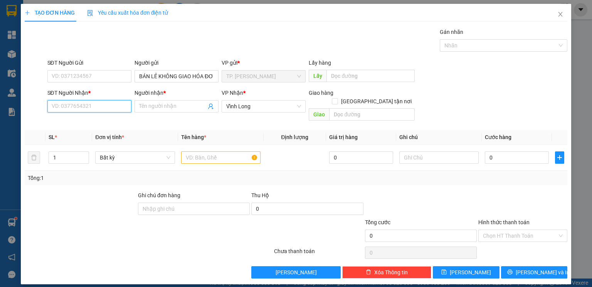
click at [69, 109] on input "SĐT Người Nhận *" at bounding box center [89, 106] width 84 height 12
click at [96, 126] on div "0919999272 - CHÚ THUẤN" at bounding box center [89, 122] width 85 height 12
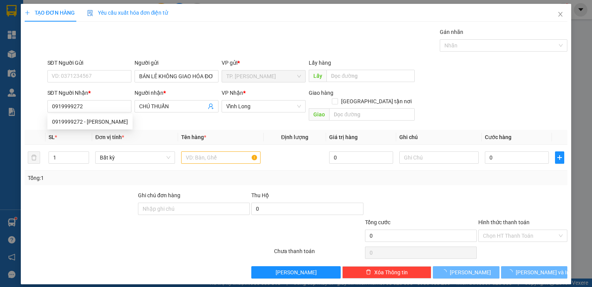
click at [96, 177] on div "Transit Pickup Surcharge Ids Transit Deliver Surcharge Ids Transit Deliver Surc…" at bounding box center [296, 153] width 542 height 251
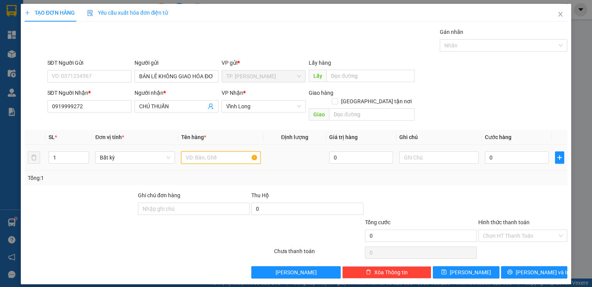
click at [208, 153] on input "text" at bounding box center [220, 157] width 79 height 12
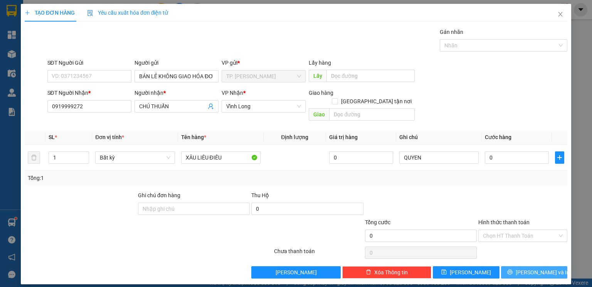
click at [554, 266] on button "Lưu và In" at bounding box center [534, 272] width 67 height 12
drag, startPoint x: 550, startPoint y: 263, endPoint x: 546, endPoint y: 262, distance: 4.0
click at [546, 266] on button "Lưu và In" at bounding box center [534, 272] width 67 height 12
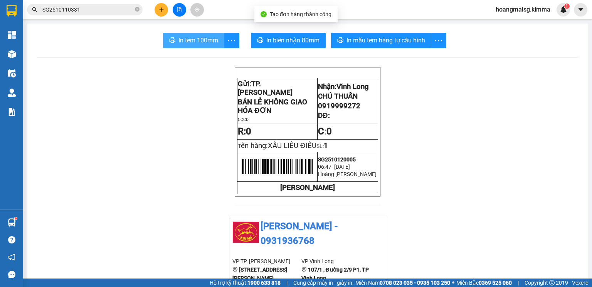
click at [171, 44] on button "In tem 100mm" at bounding box center [193, 40] width 61 height 15
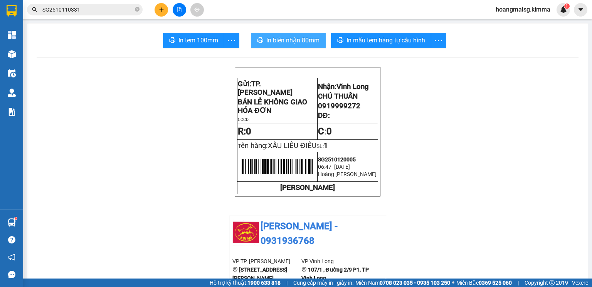
click at [266, 40] on span "In biên nhận 80mm" at bounding box center [292, 40] width 53 height 10
